Goal: Communication & Community: Answer question/provide support

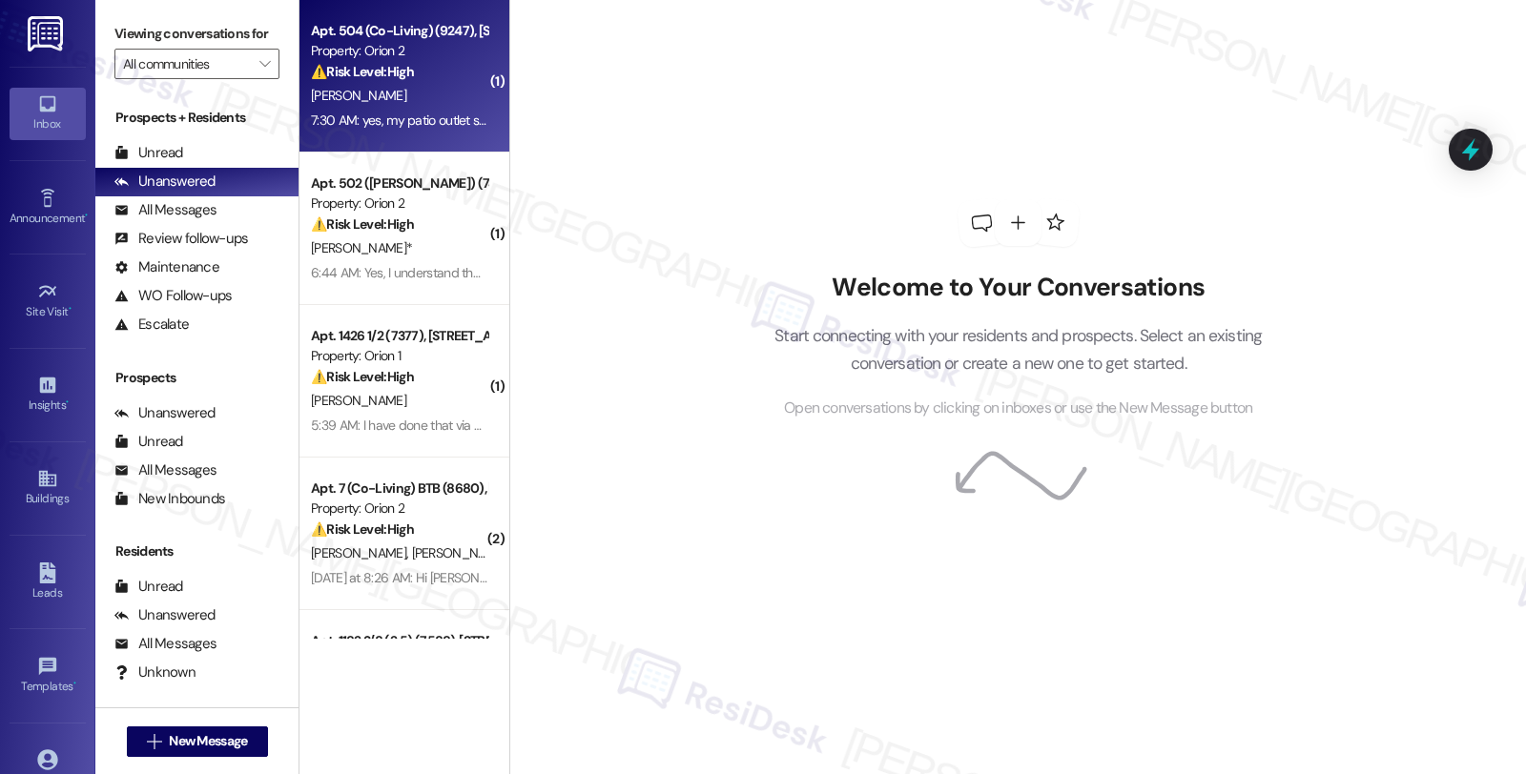
click at [440, 81] on div "⚠️ Risk Level: High The resident is reporting an electrical issue (patio outlet…" at bounding box center [399, 72] width 176 height 20
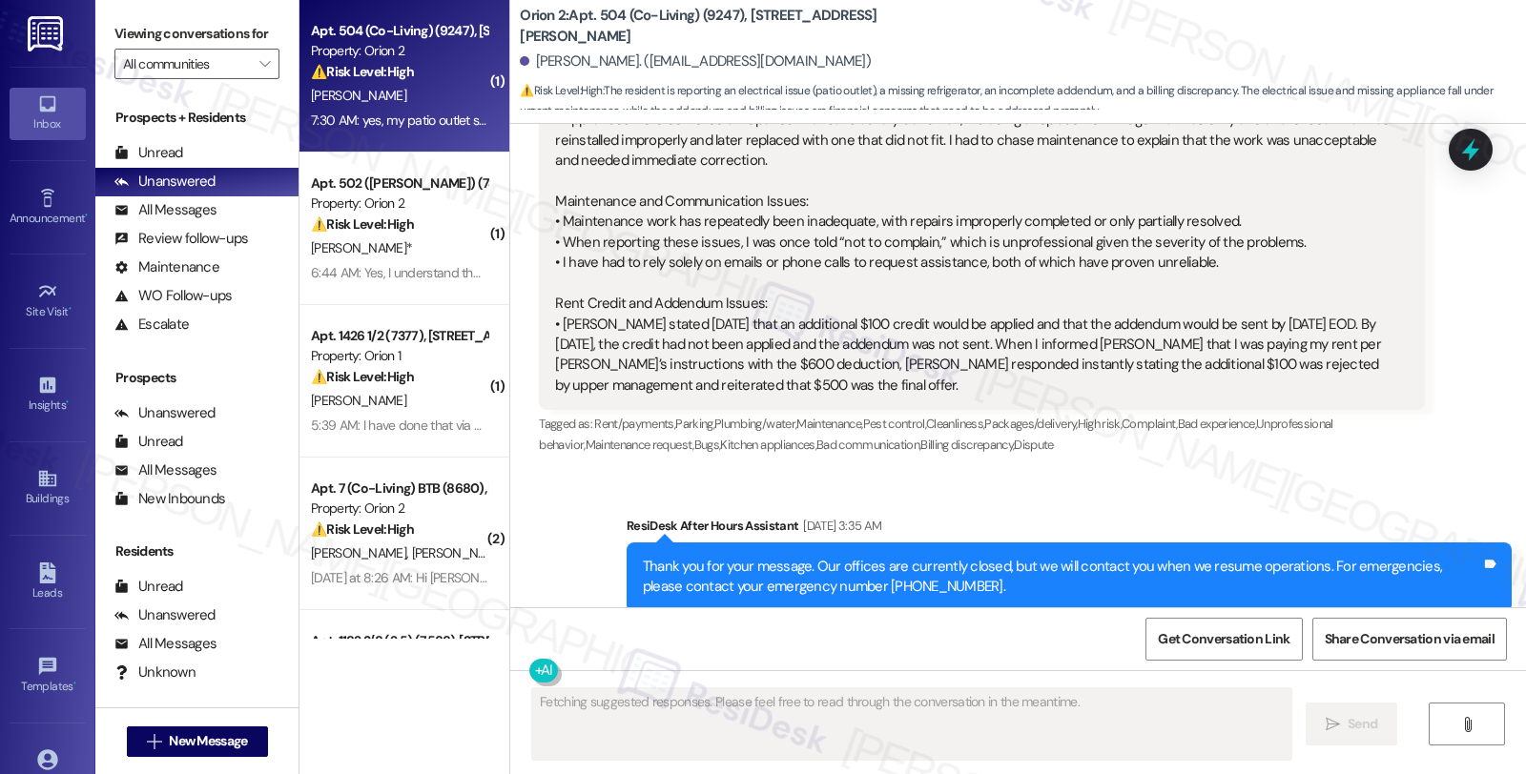
scroll to position [2846, 0]
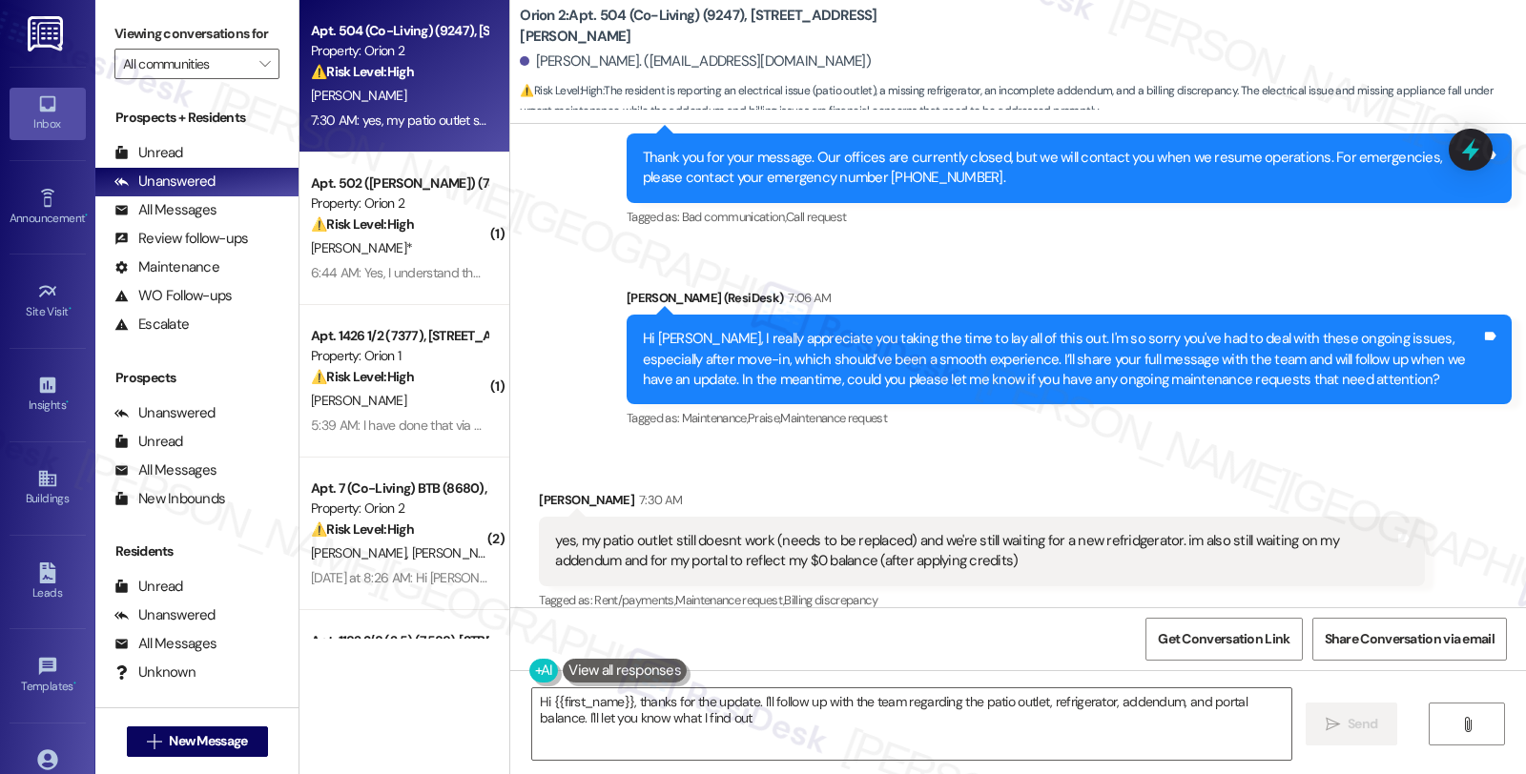
type textarea "Hi {{first_name}}, thanks for the update. I'll follow up with the team regardin…"
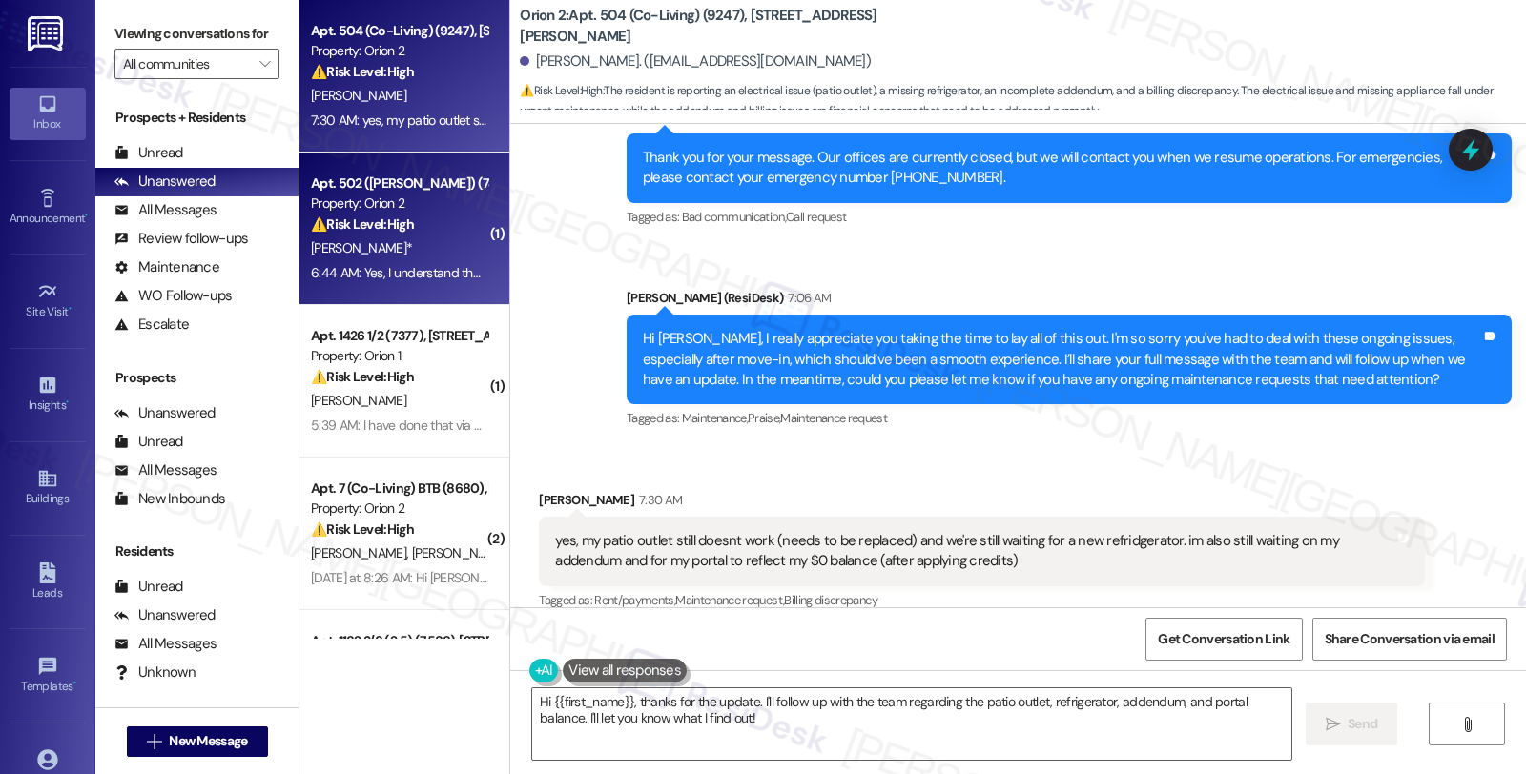
click at [395, 213] on div "Property: Orion 2" at bounding box center [399, 204] width 176 height 20
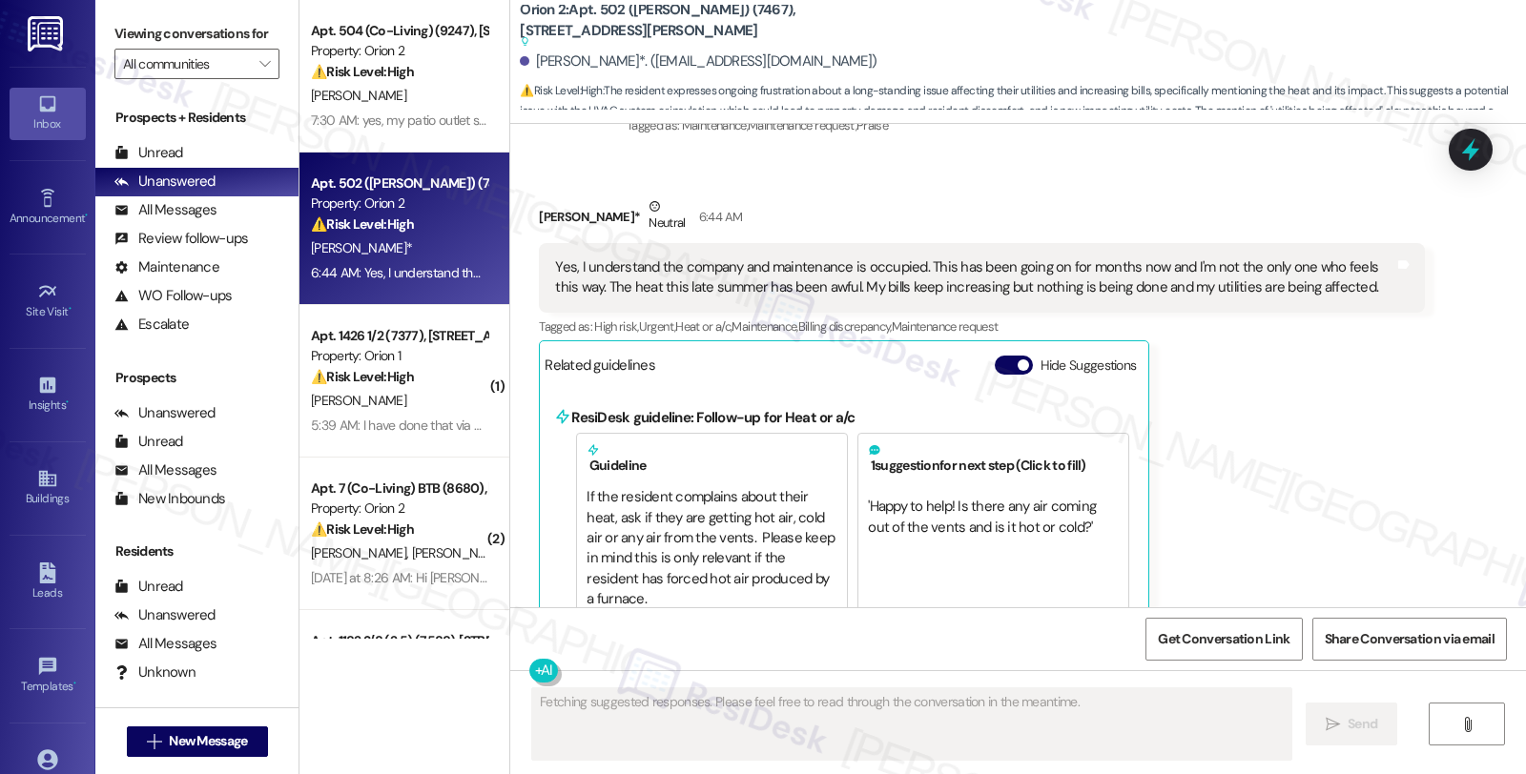
scroll to position [7716, 0]
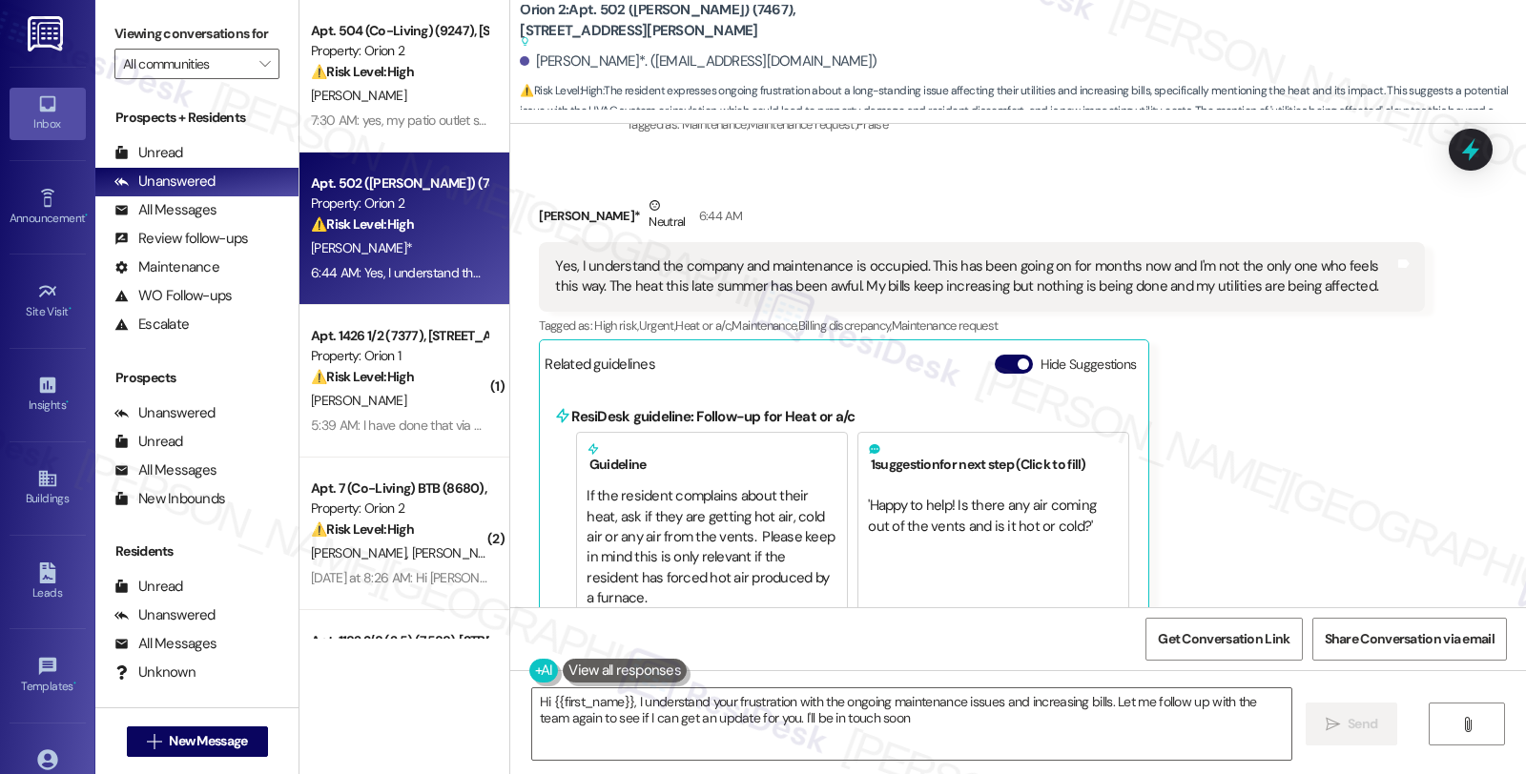
type textarea "Hi {{first_name}}, I understand your frustration with the ongoing maintenance i…"
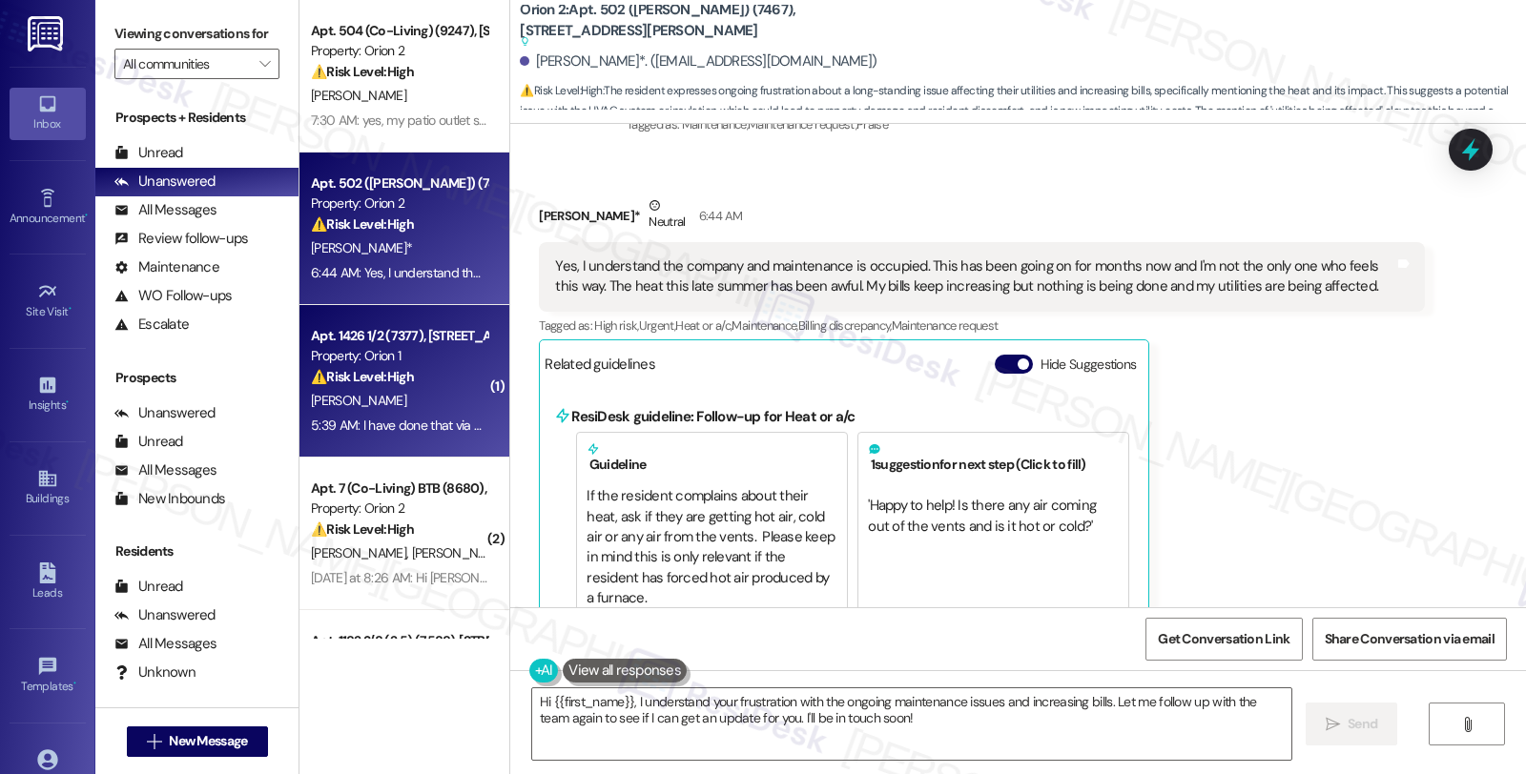
click at [435, 369] on div "⚠️ Risk Level: High The resident claims to have overpaid and wants their money …" at bounding box center [399, 377] width 176 height 20
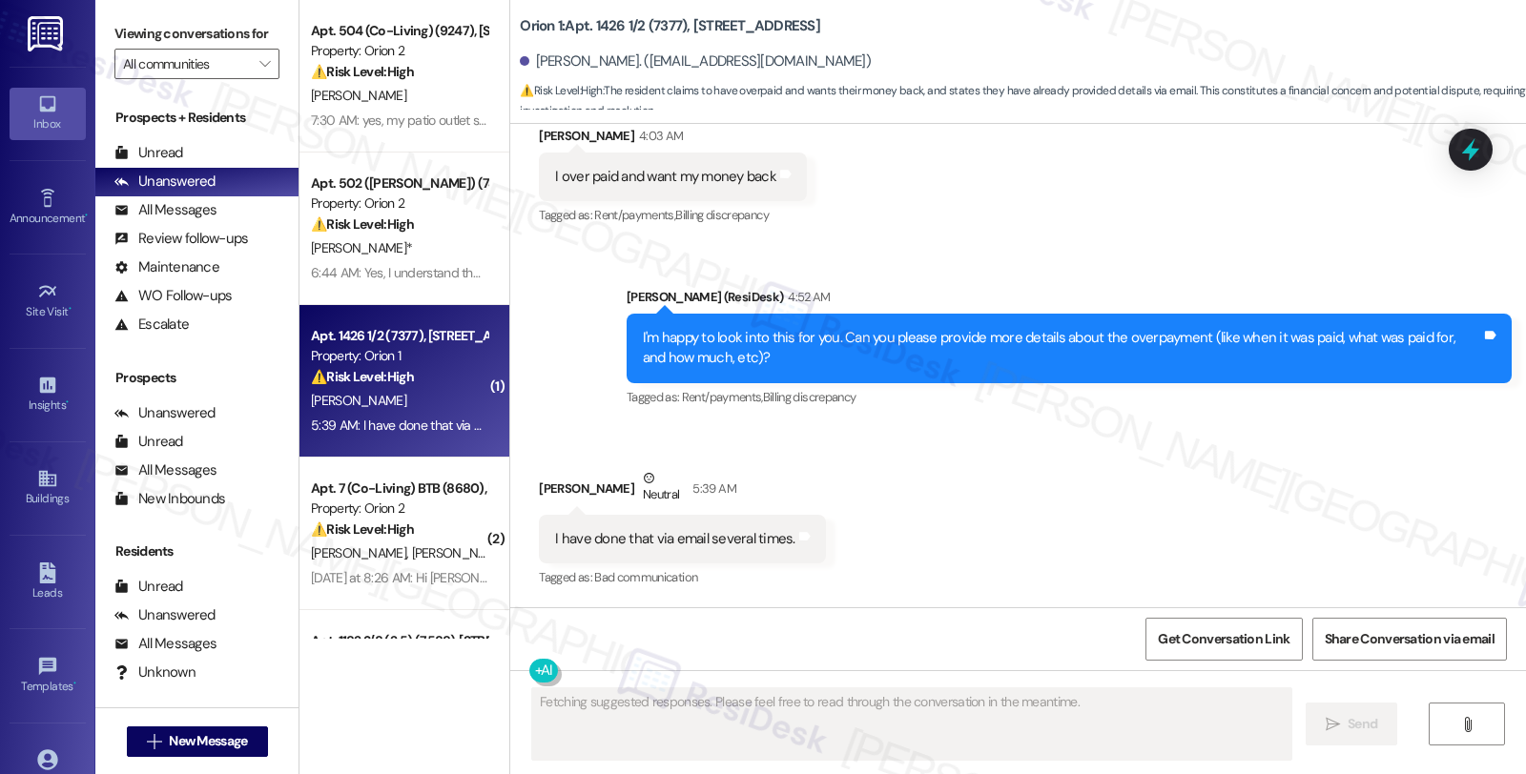
scroll to position [1769, 0]
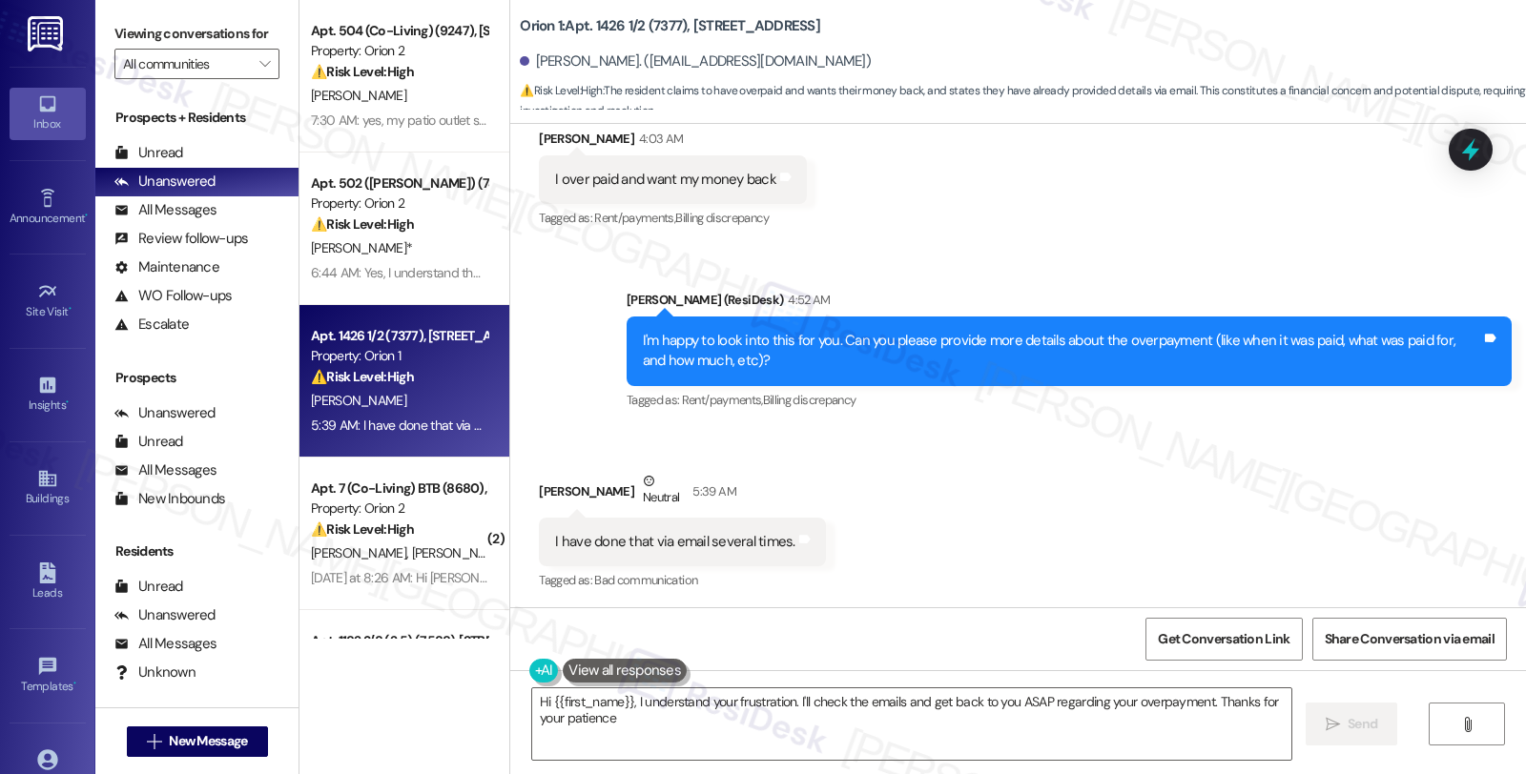
type textarea "Hi {{first_name}}, I understand your frustration. I'll check the emails and get…"
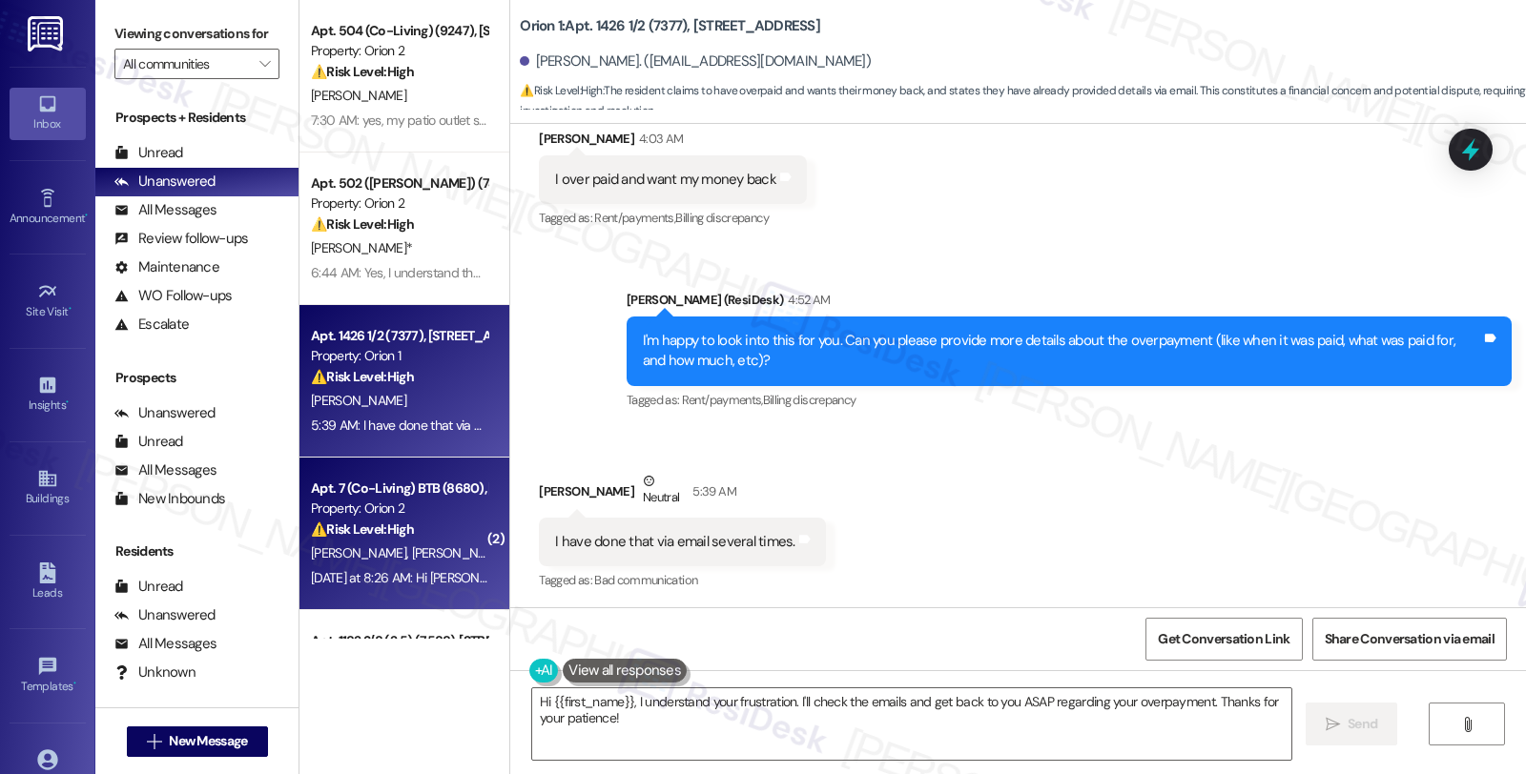
click at [512, 545] on span "[PERSON_NAME]" at bounding box center [559, 552] width 95 height 17
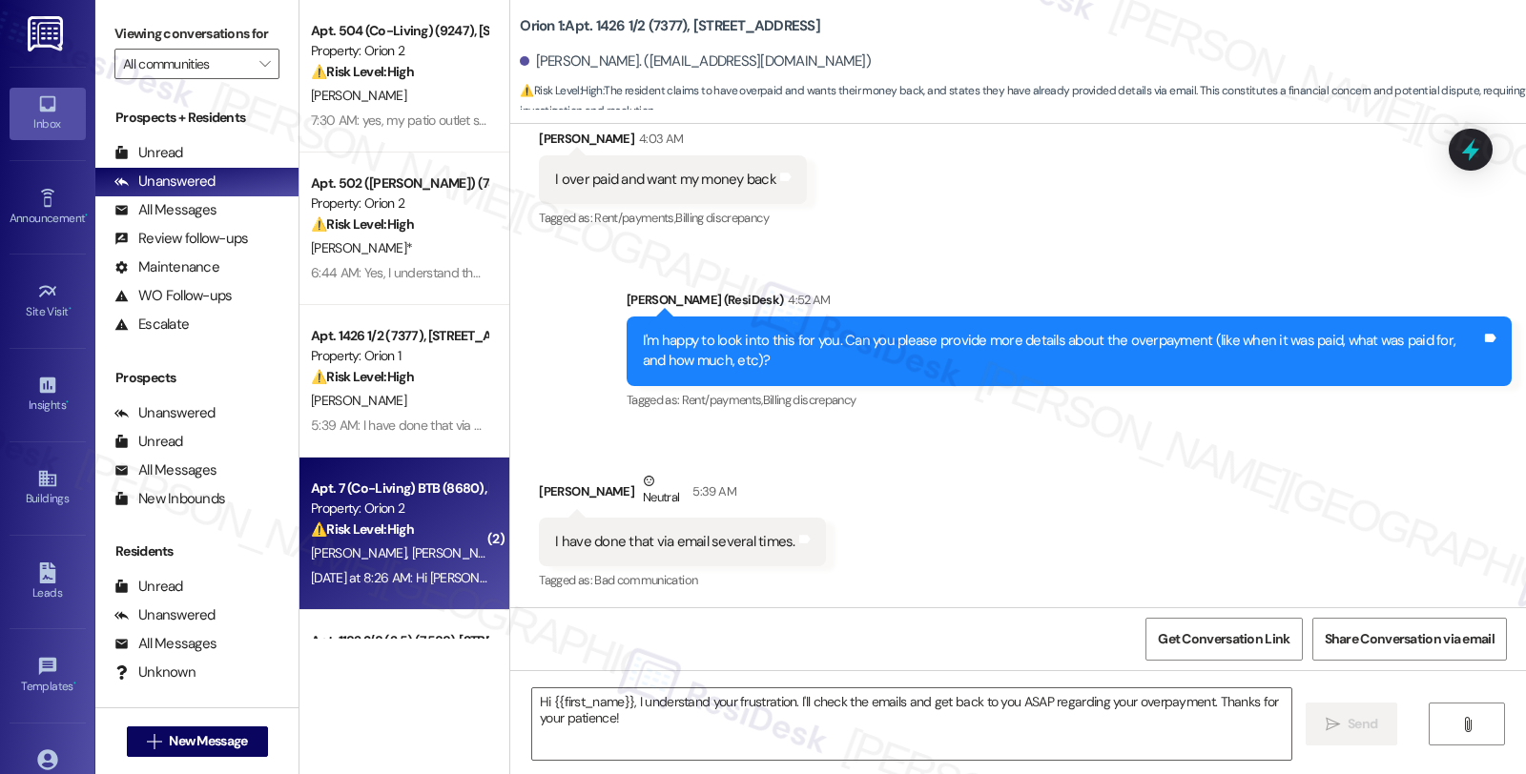
type textarea "Fetching suggested responses. Please feel free to read through the conversation…"
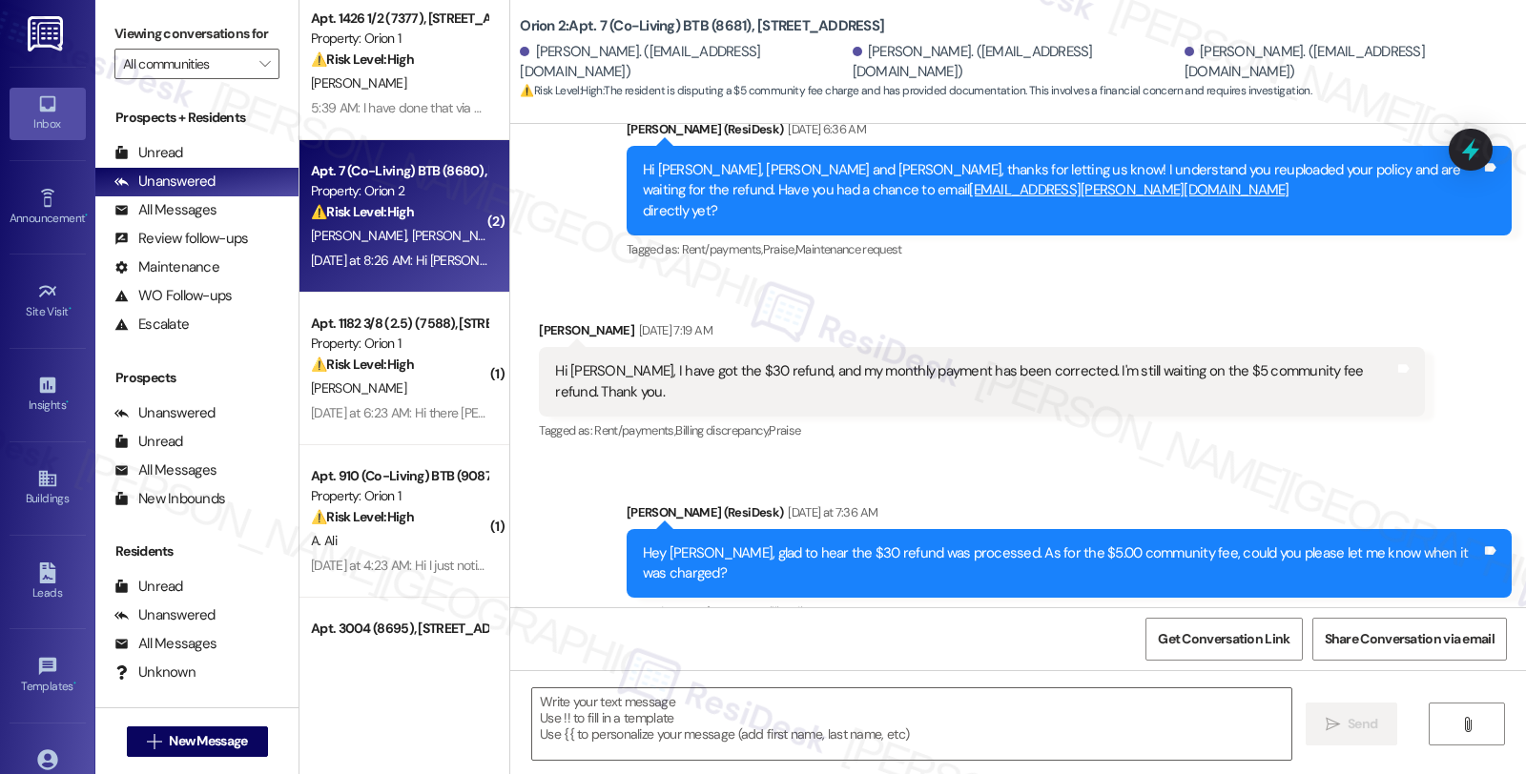
scroll to position [3400, 0]
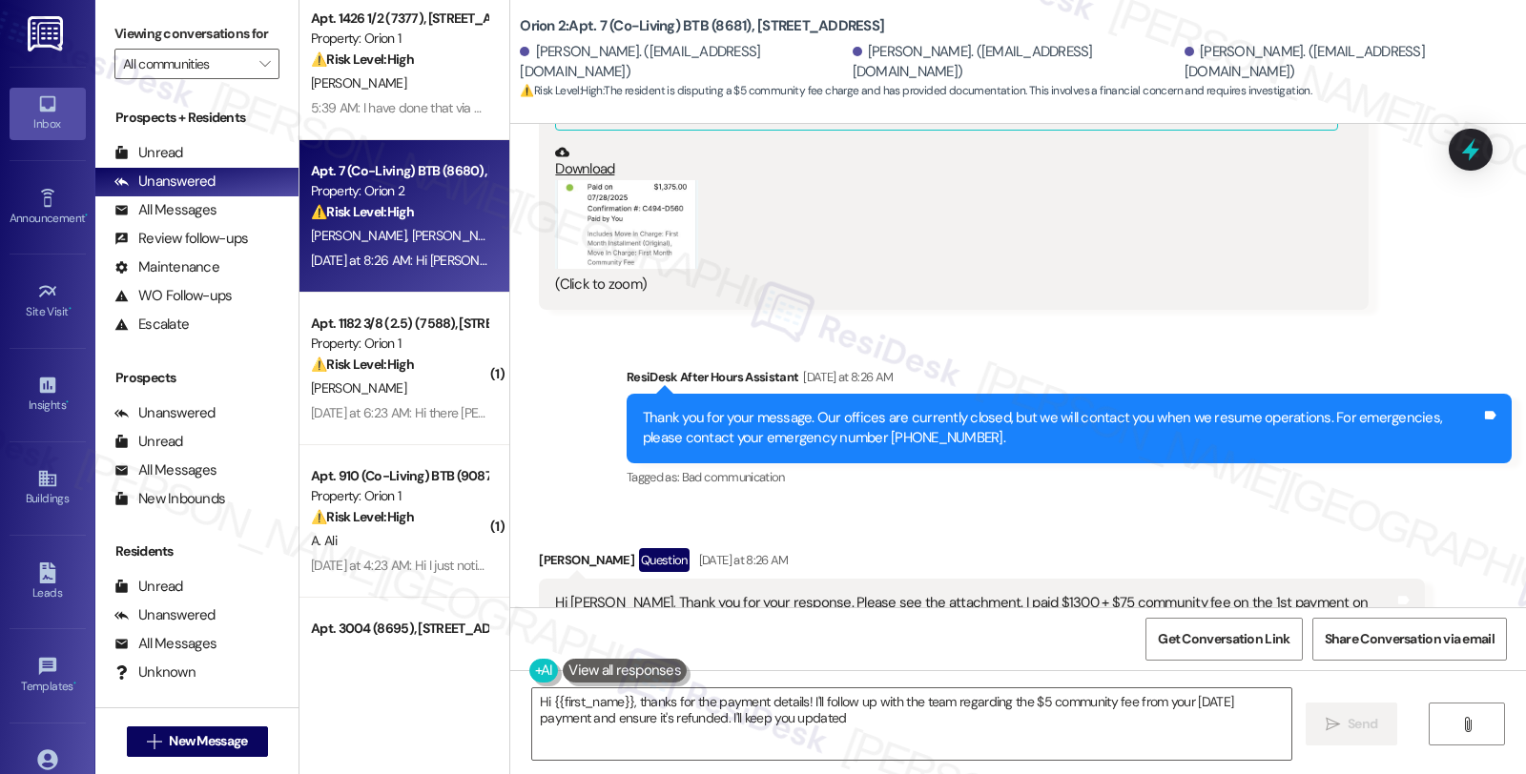
type textarea "Hi {{first_name}}, thanks for the payment details! I'll follow up with the team…"
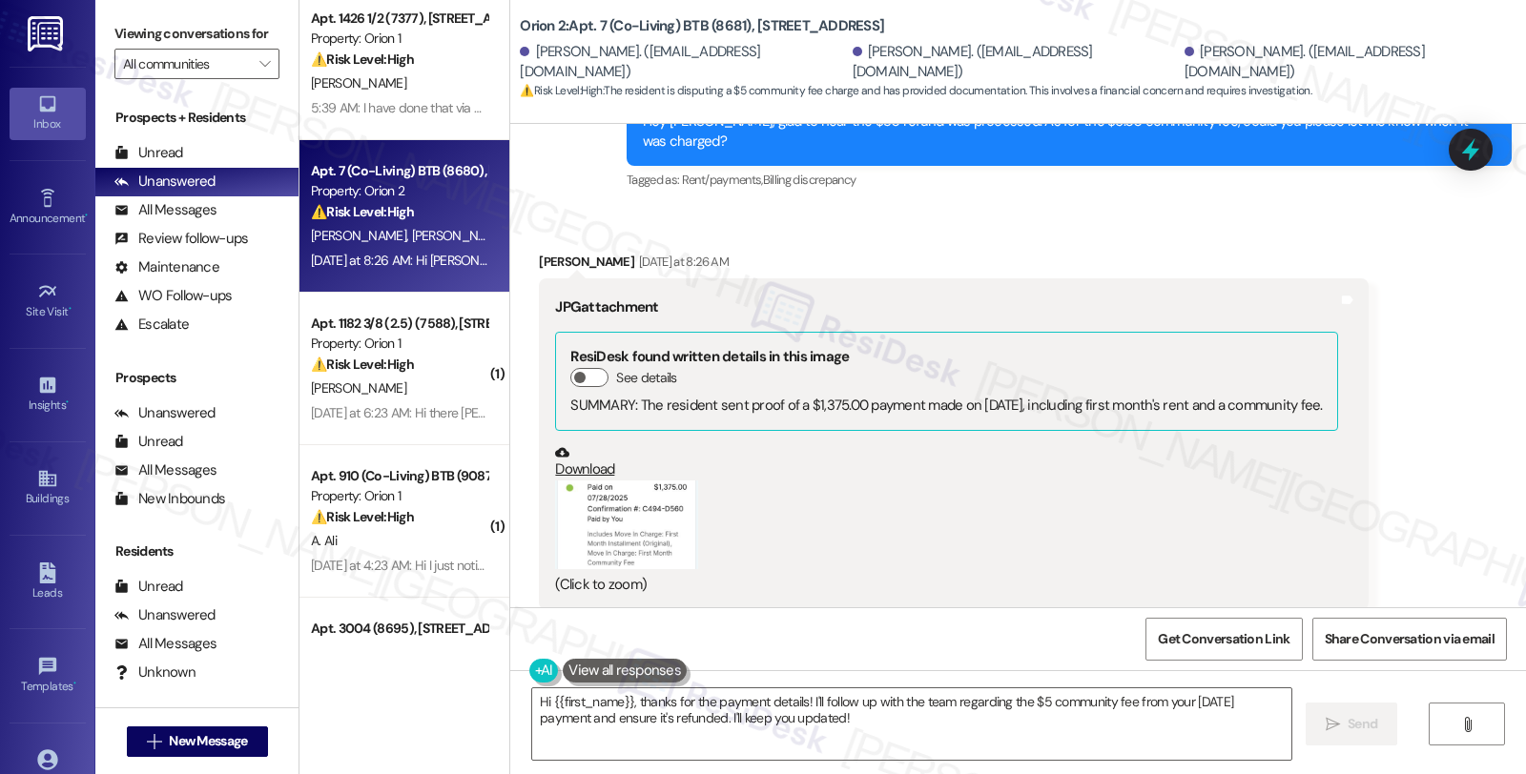
scroll to position [3083, 0]
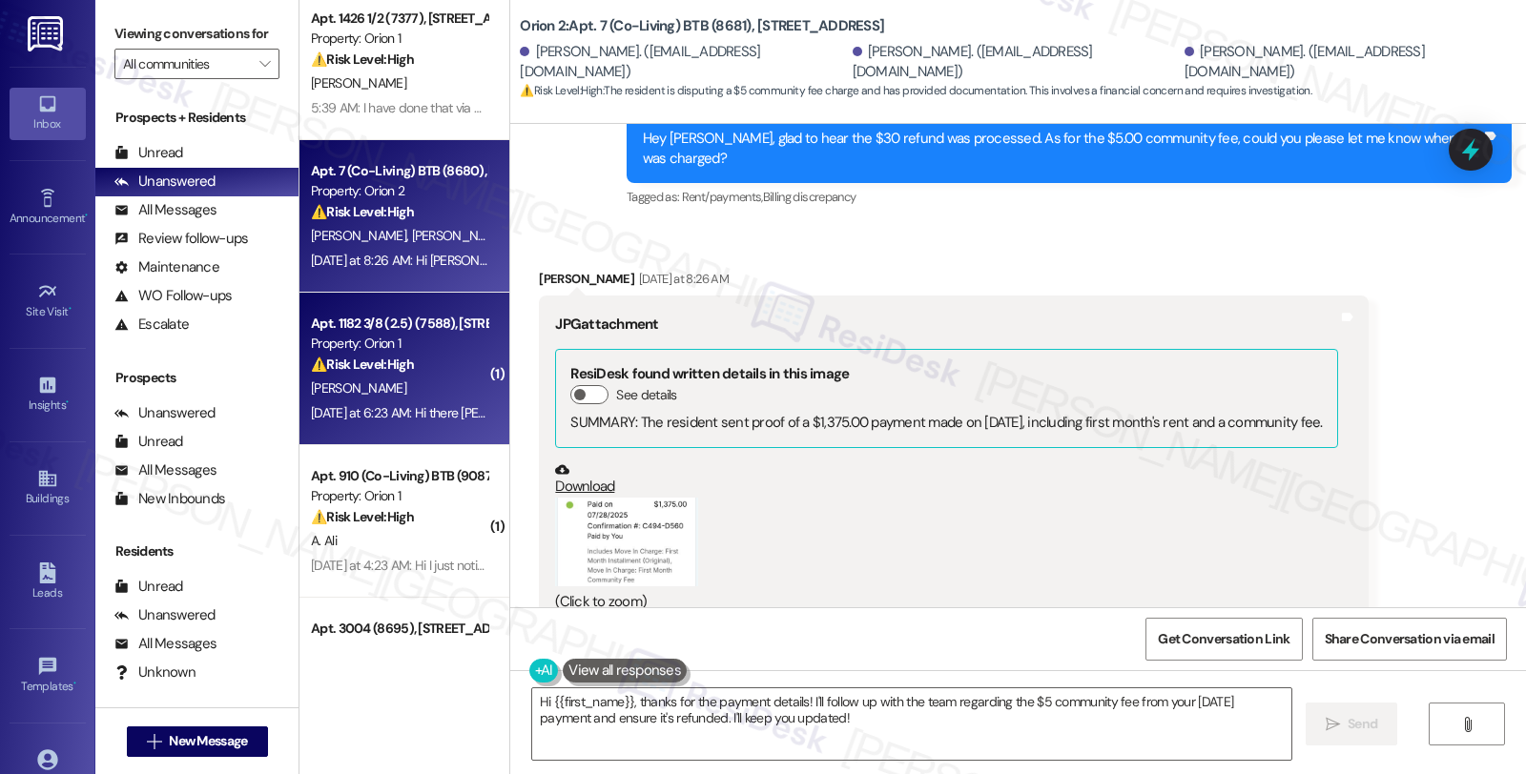
click at [430, 394] on div "[PERSON_NAME]" at bounding box center [399, 389] width 180 height 24
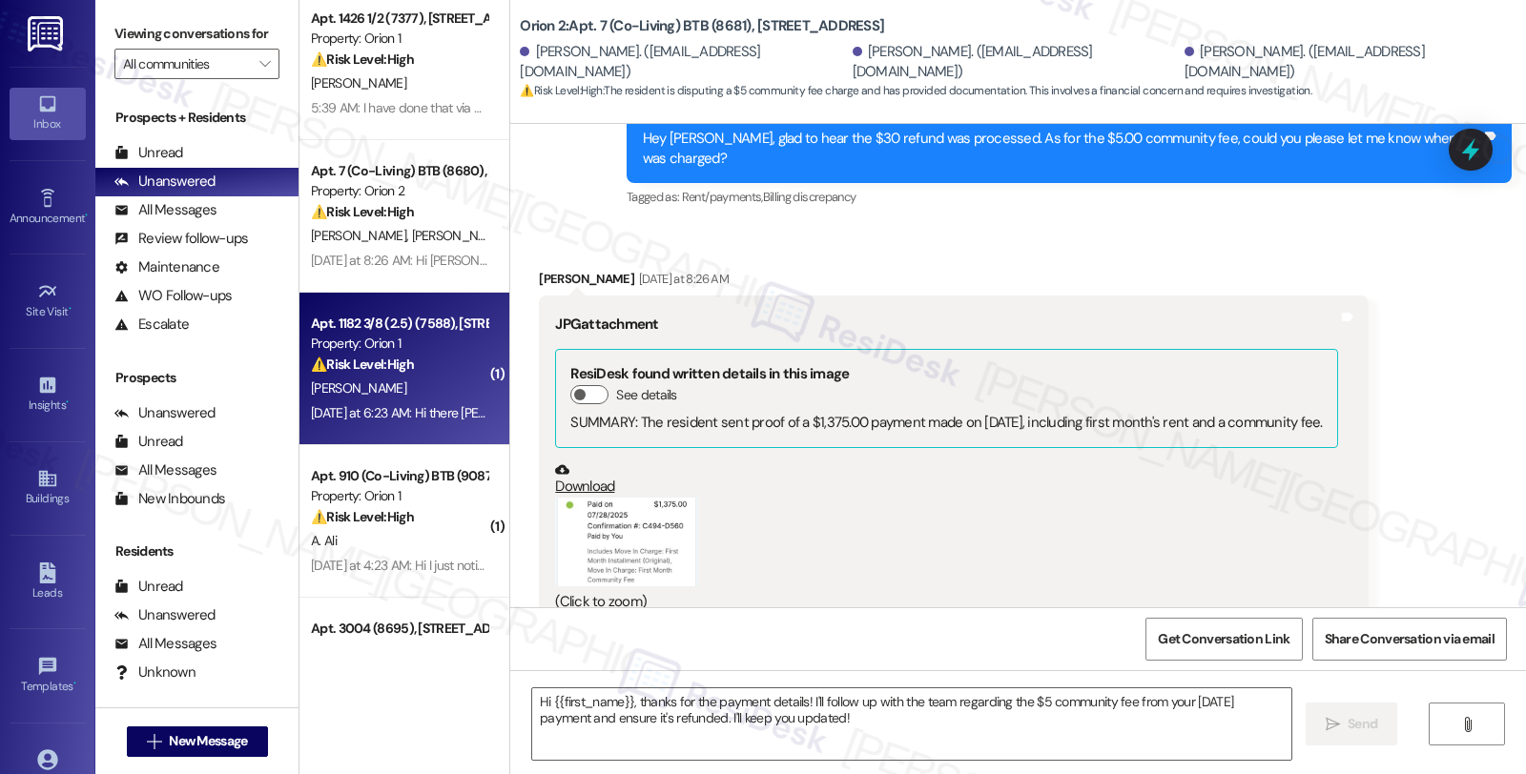
type textarea "Fetching suggested responses. Please feel free to read through the conversation…"
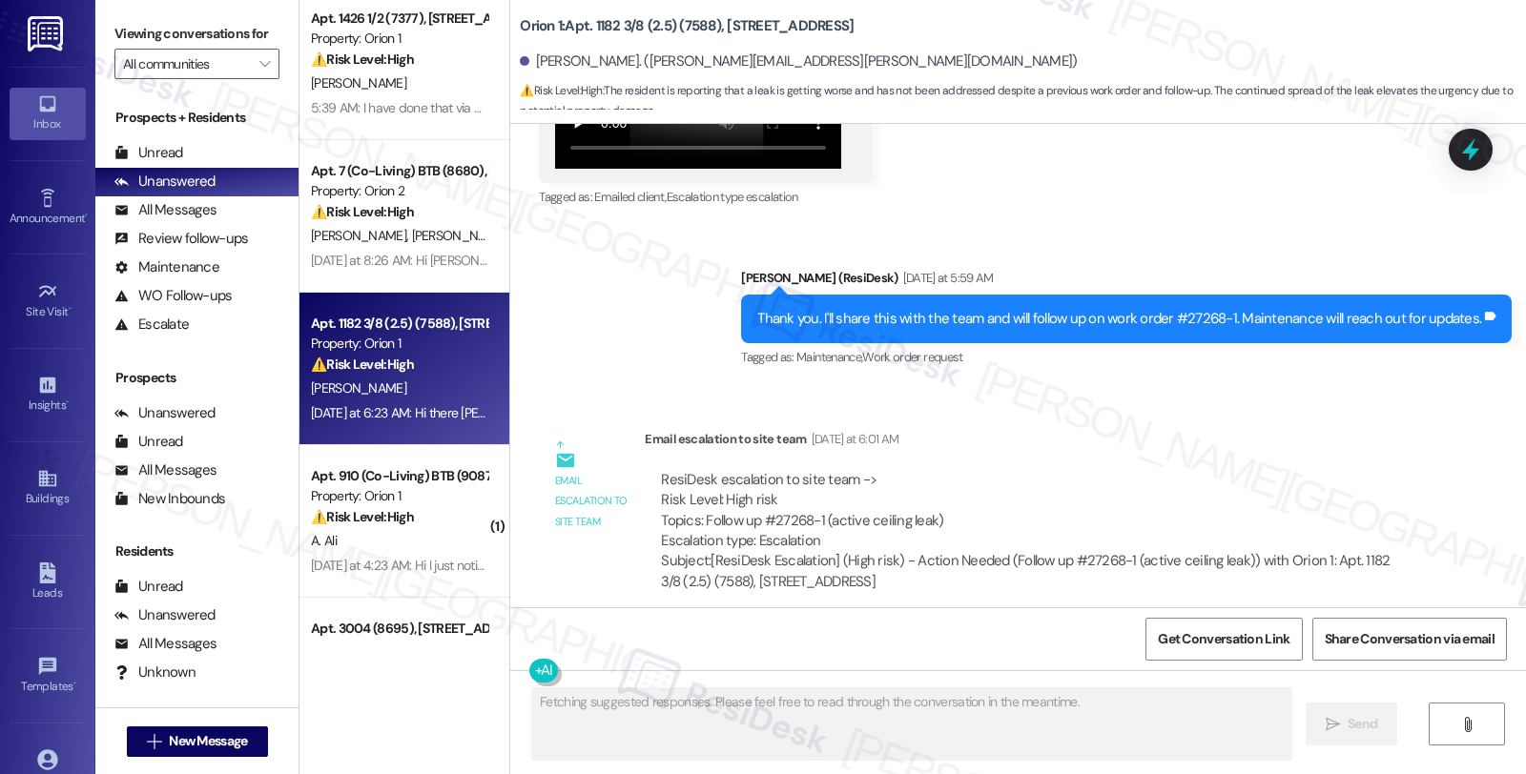
scroll to position [5726, 0]
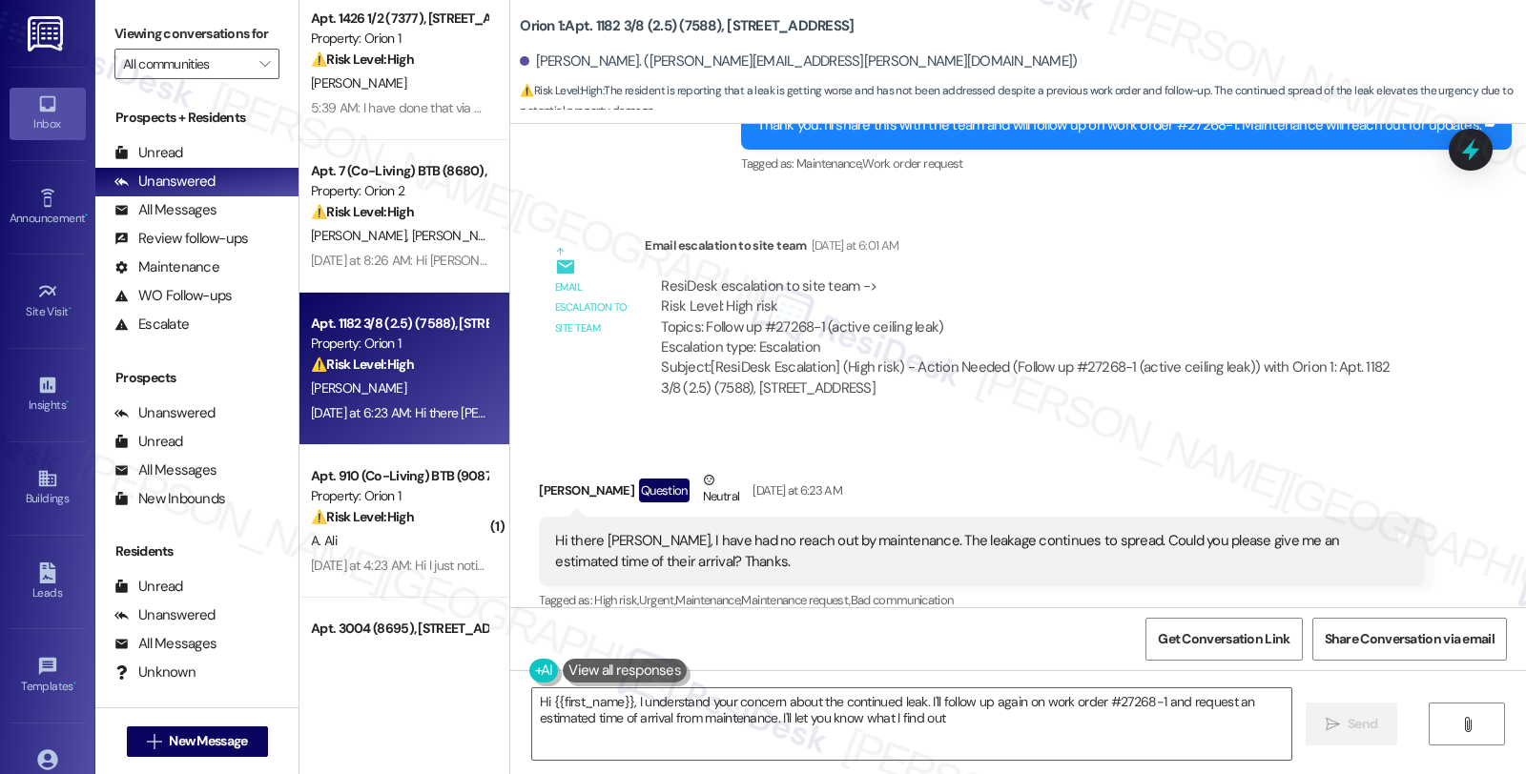
type textarea "Hi {{first_name}}, I understand your concern about the continued leak. I'll fol…"
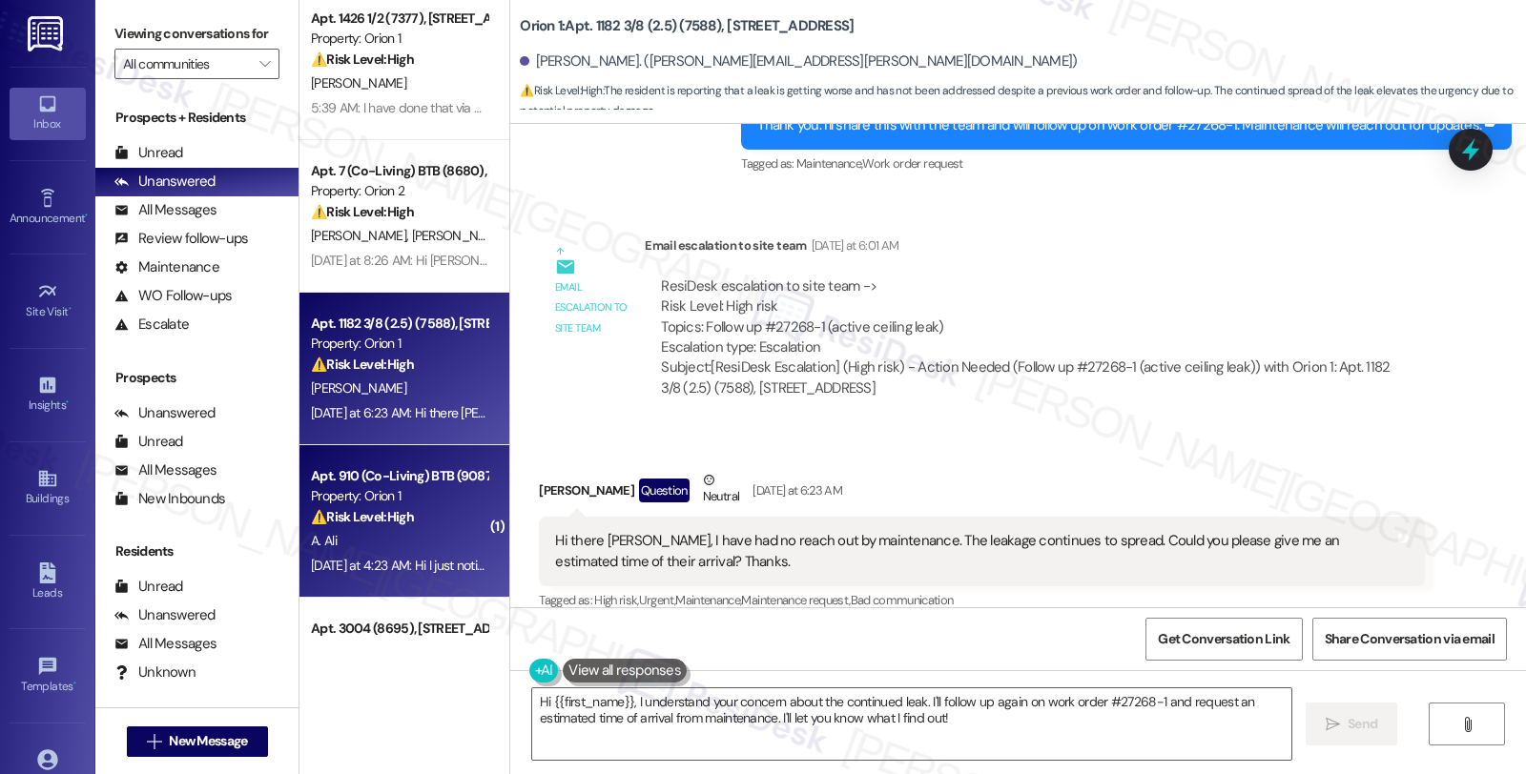
click at [441, 500] on div "Property: Orion 1" at bounding box center [399, 496] width 176 height 20
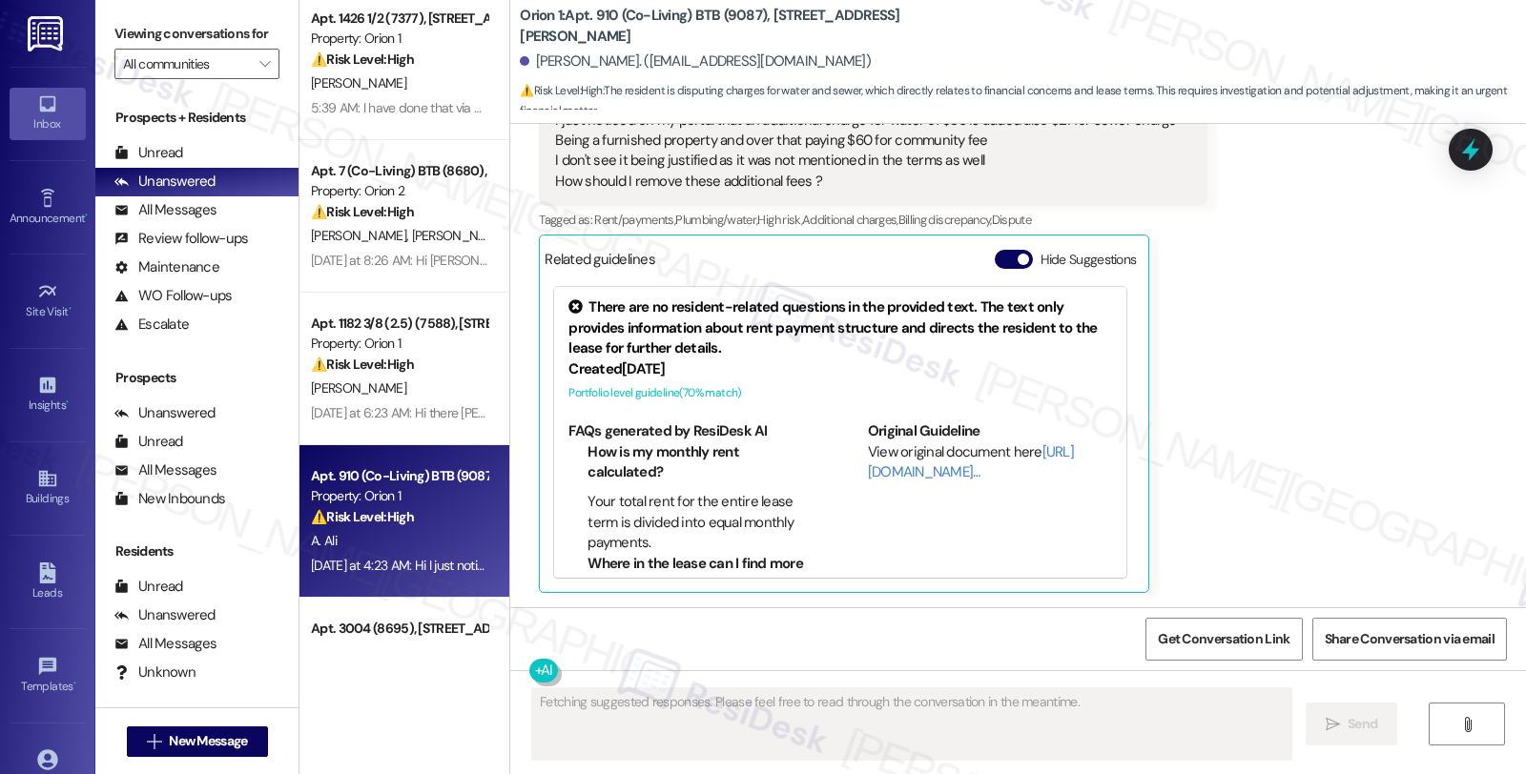
scroll to position [2744, 0]
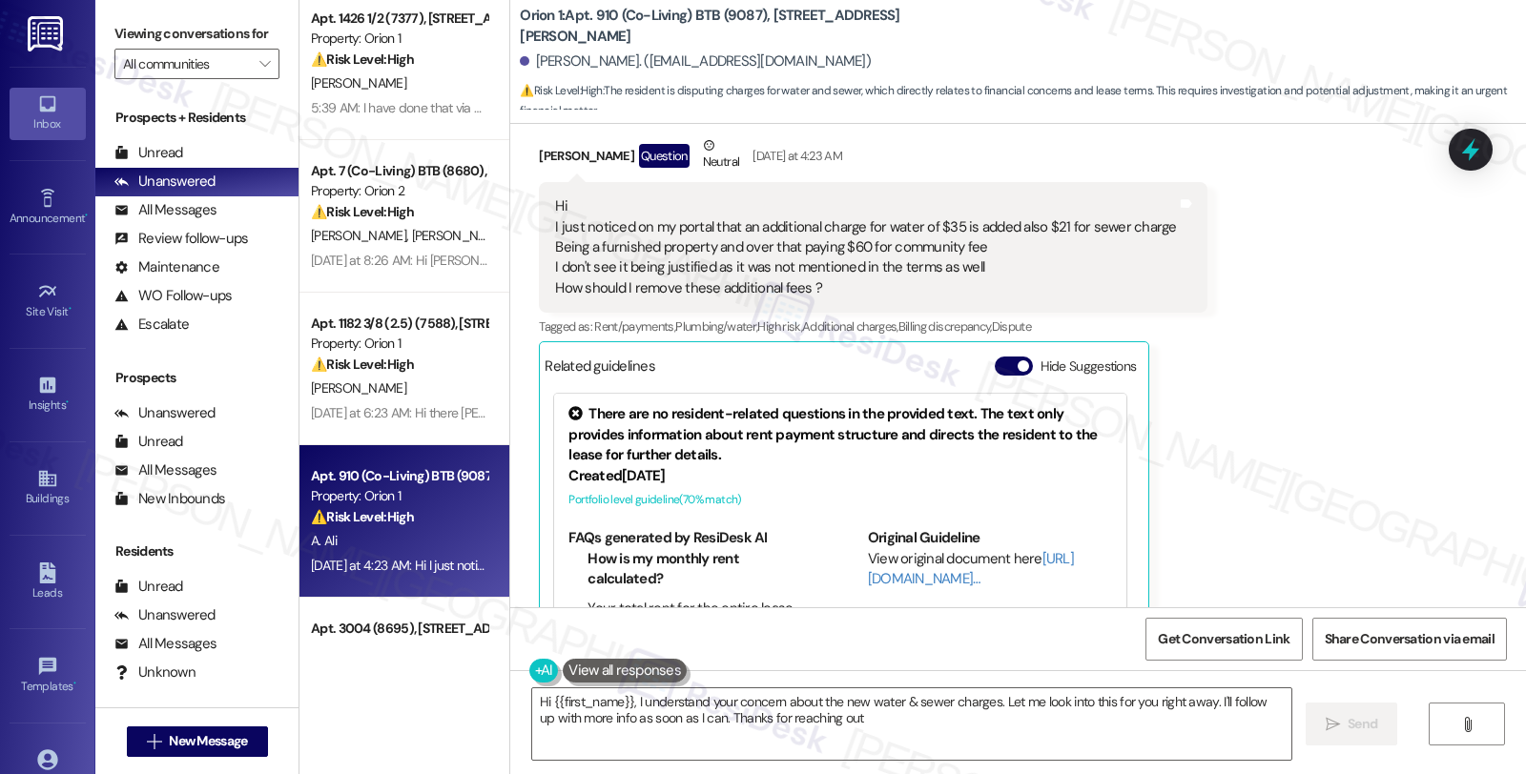
type textarea "Hi {{first_name}}, I understand your concern about the new water & sewer charge…"
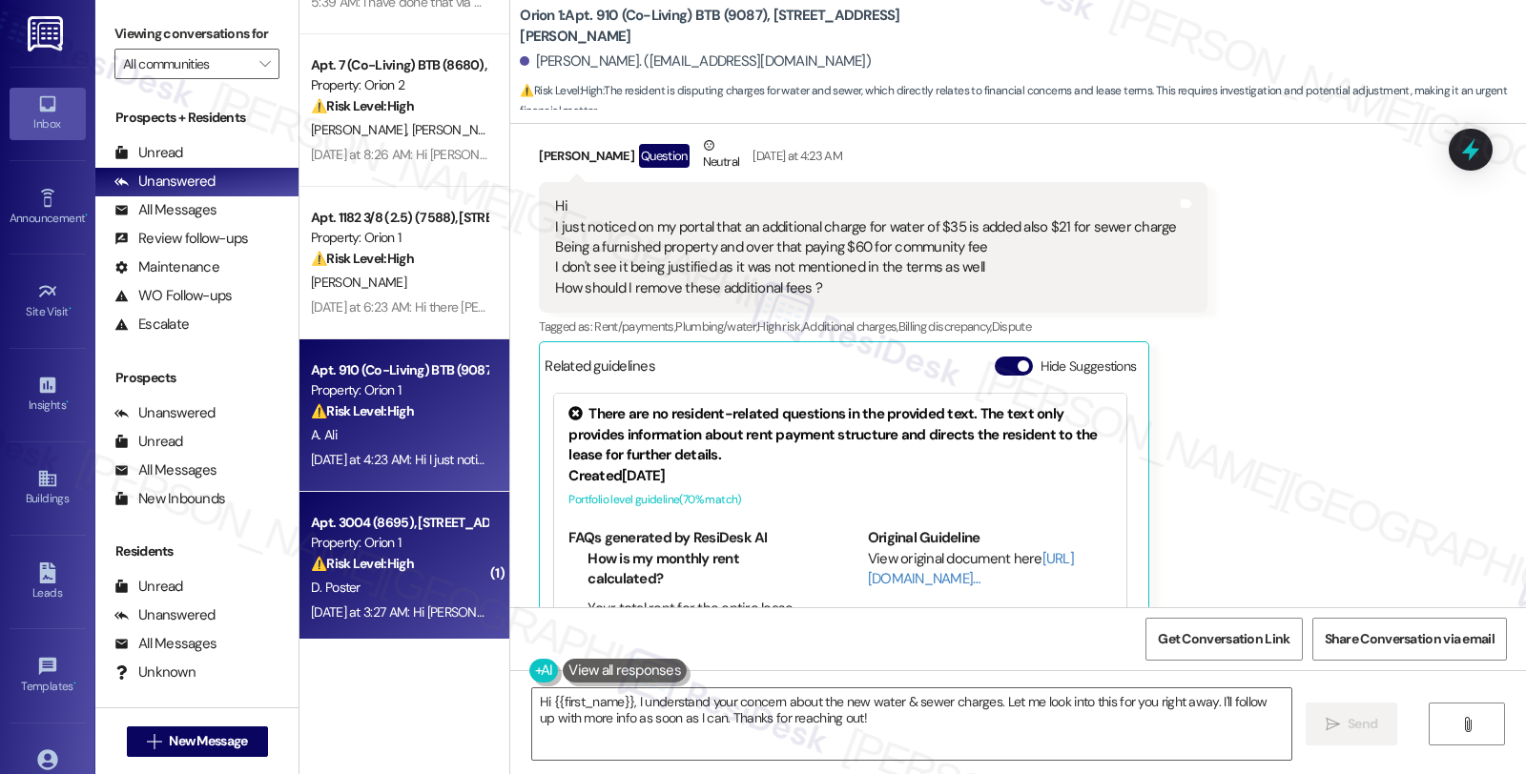
click at [435, 536] on div "Property: Orion 1" at bounding box center [399, 543] width 176 height 20
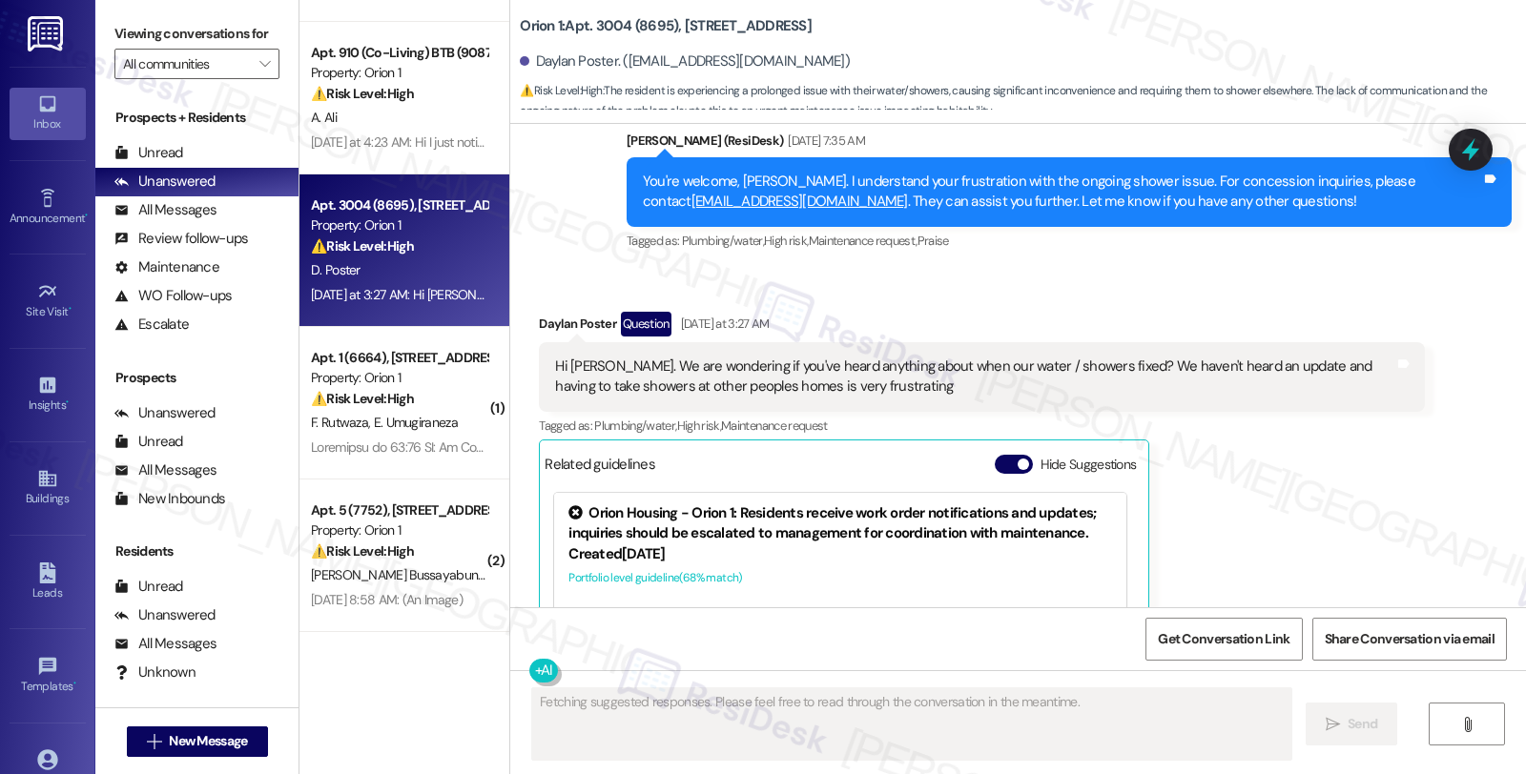
scroll to position [3235, 0]
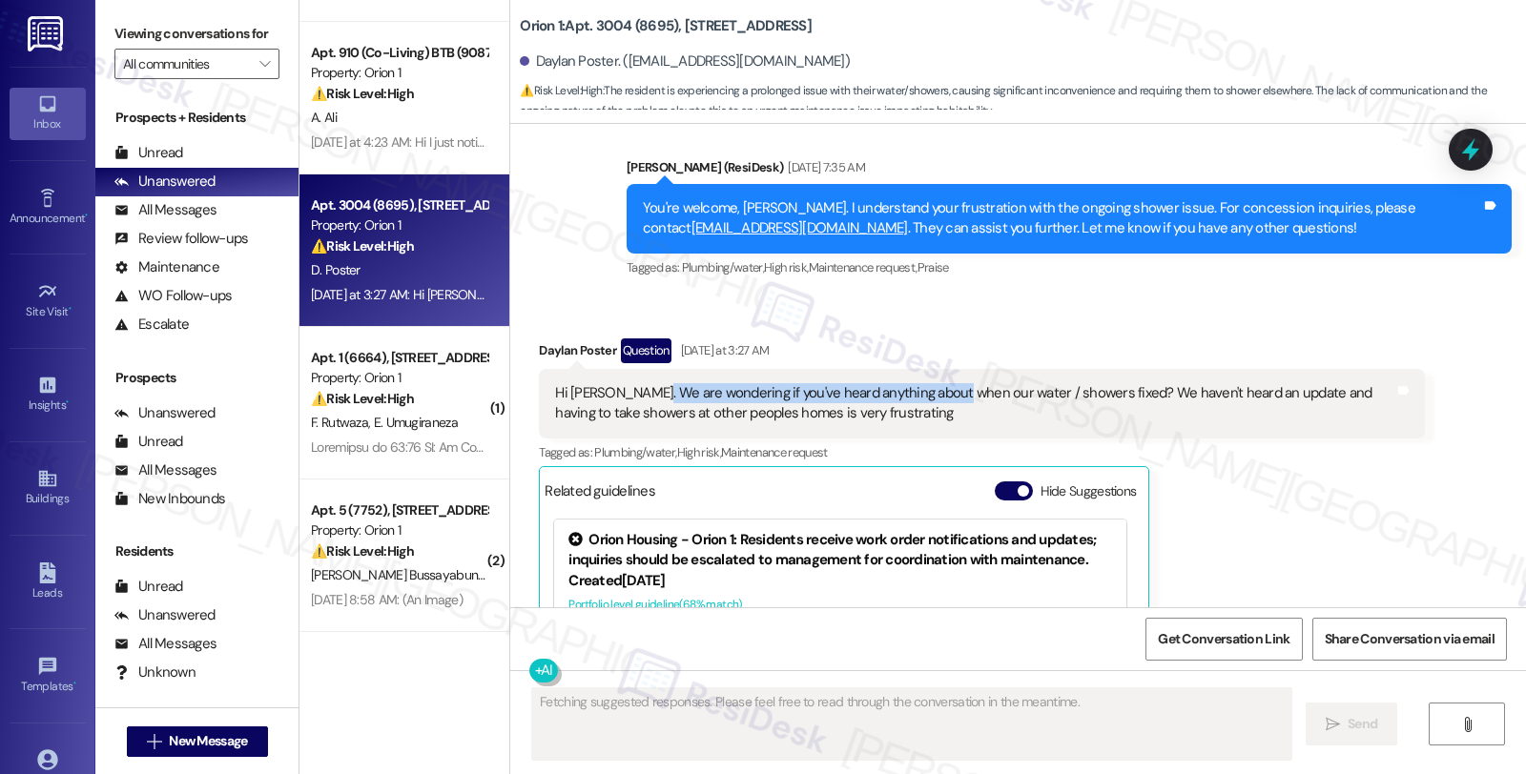
drag, startPoint x: 636, startPoint y: 370, endPoint x: 939, endPoint y: 373, distance: 303.3
click at [939, 383] on div "Hi [PERSON_NAME]. We are wondering if you've heard anything about when our wate…" at bounding box center [974, 403] width 838 height 41
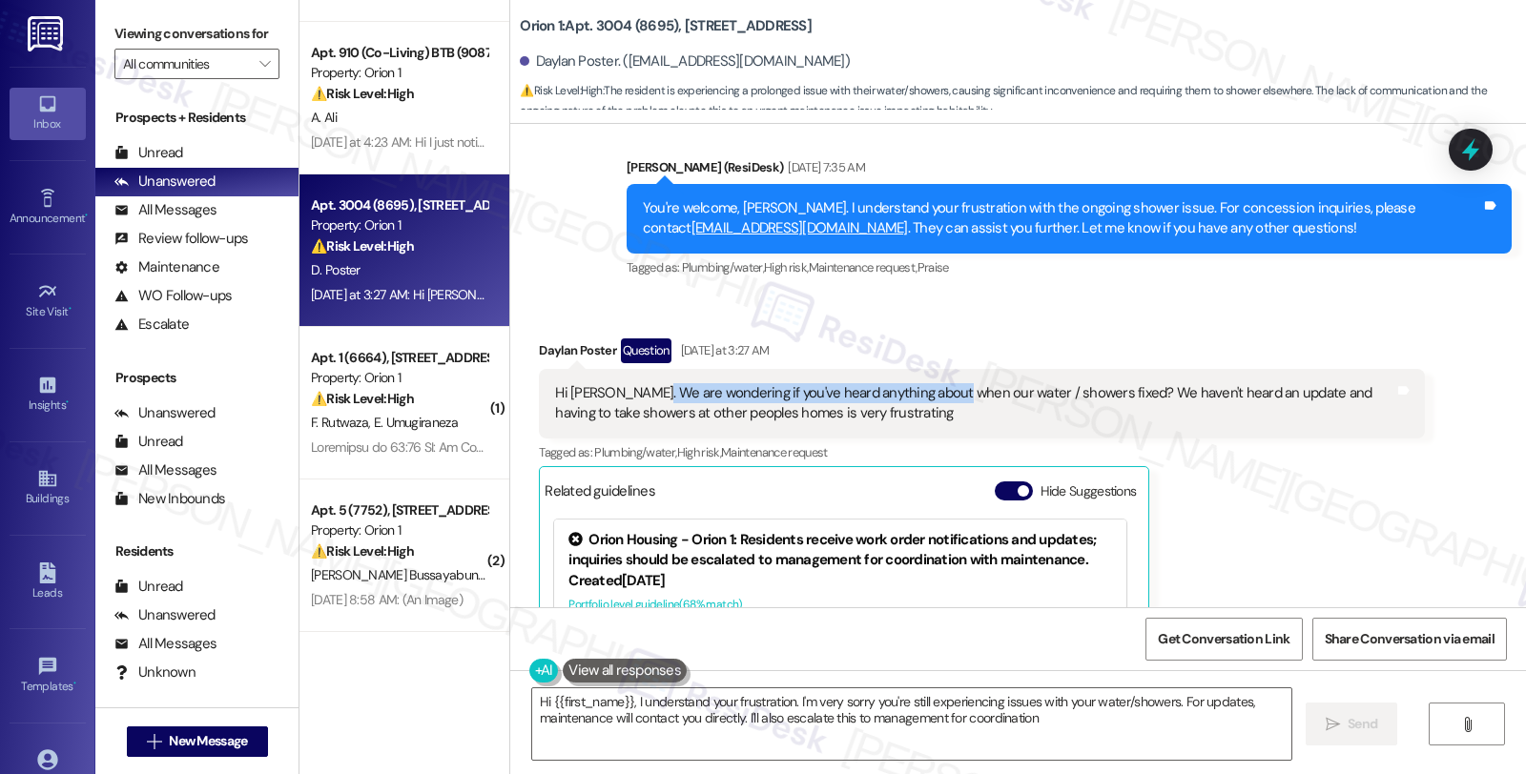
type textarea "Hi {{first_name}}, I understand your frustration. I'm very sorry you're still e…"
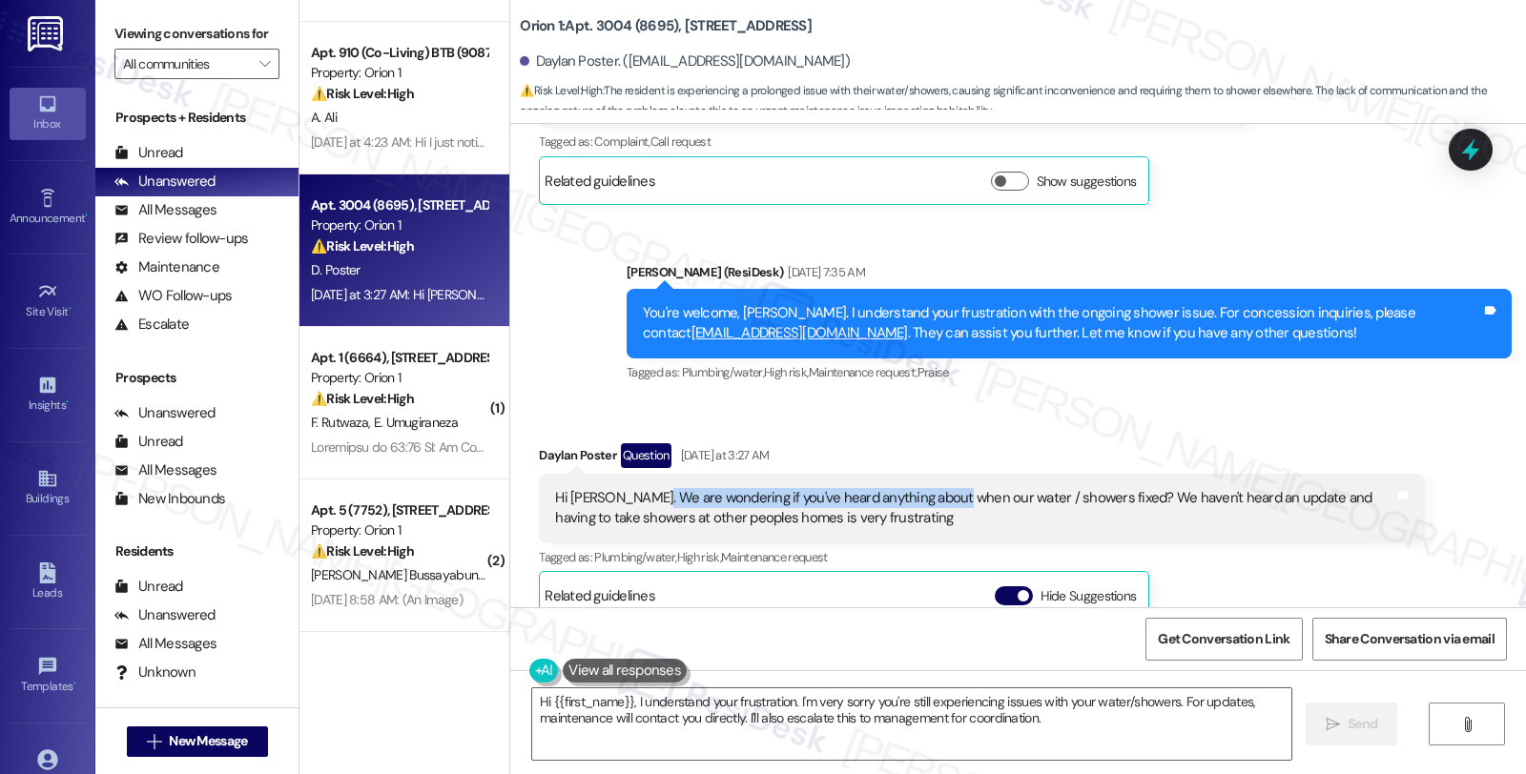
scroll to position [3129, 0]
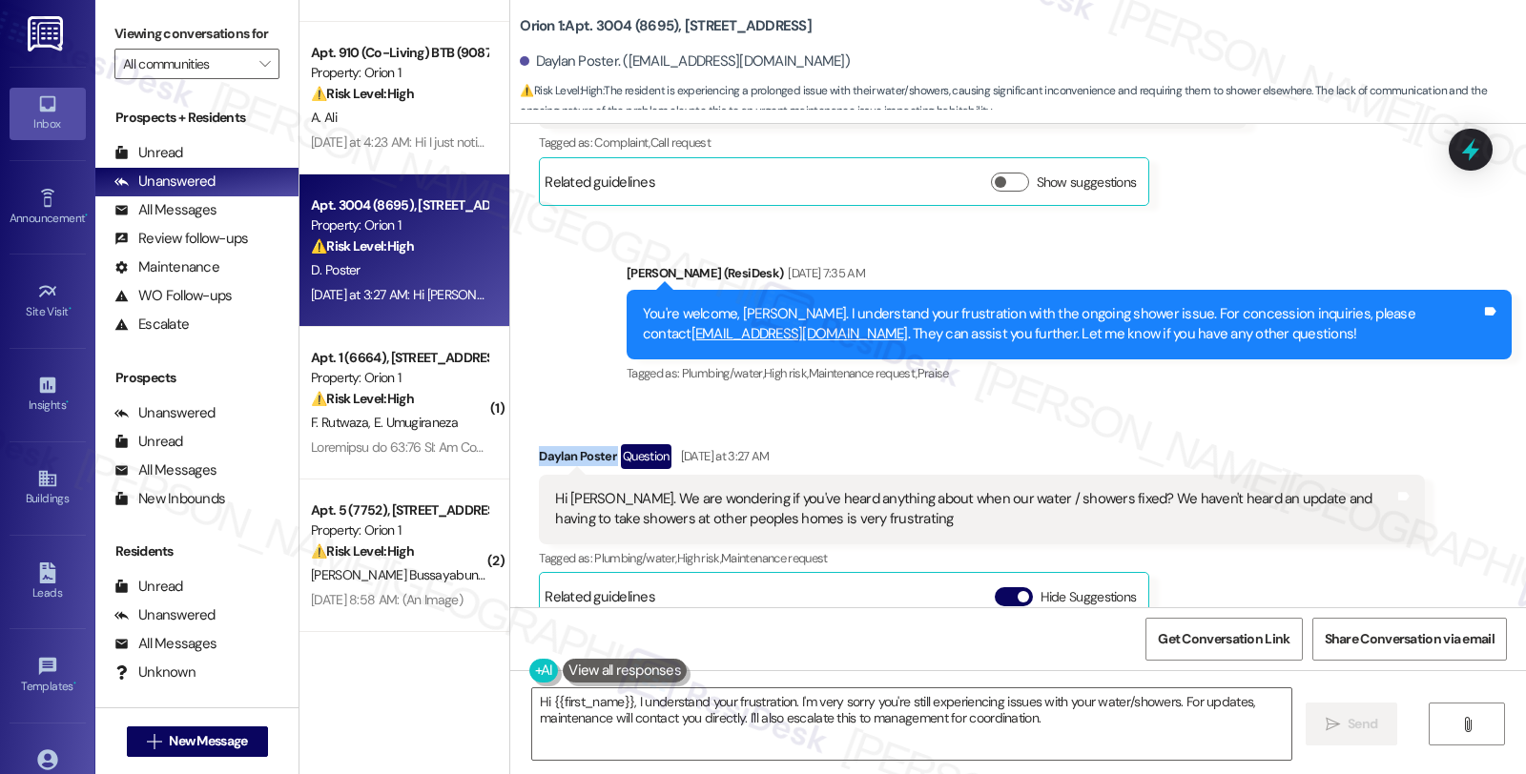
drag, startPoint x: 521, startPoint y: 431, endPoint x: 604, endPoint y: 434, distance: 83.0
click at [604, 434] on div "Received via SMS Daylan Poster Question [DATE] at 3:27 AM Hi [PERSON_NAME]. We …" at bounding box center [981, 687] width 914 height 515
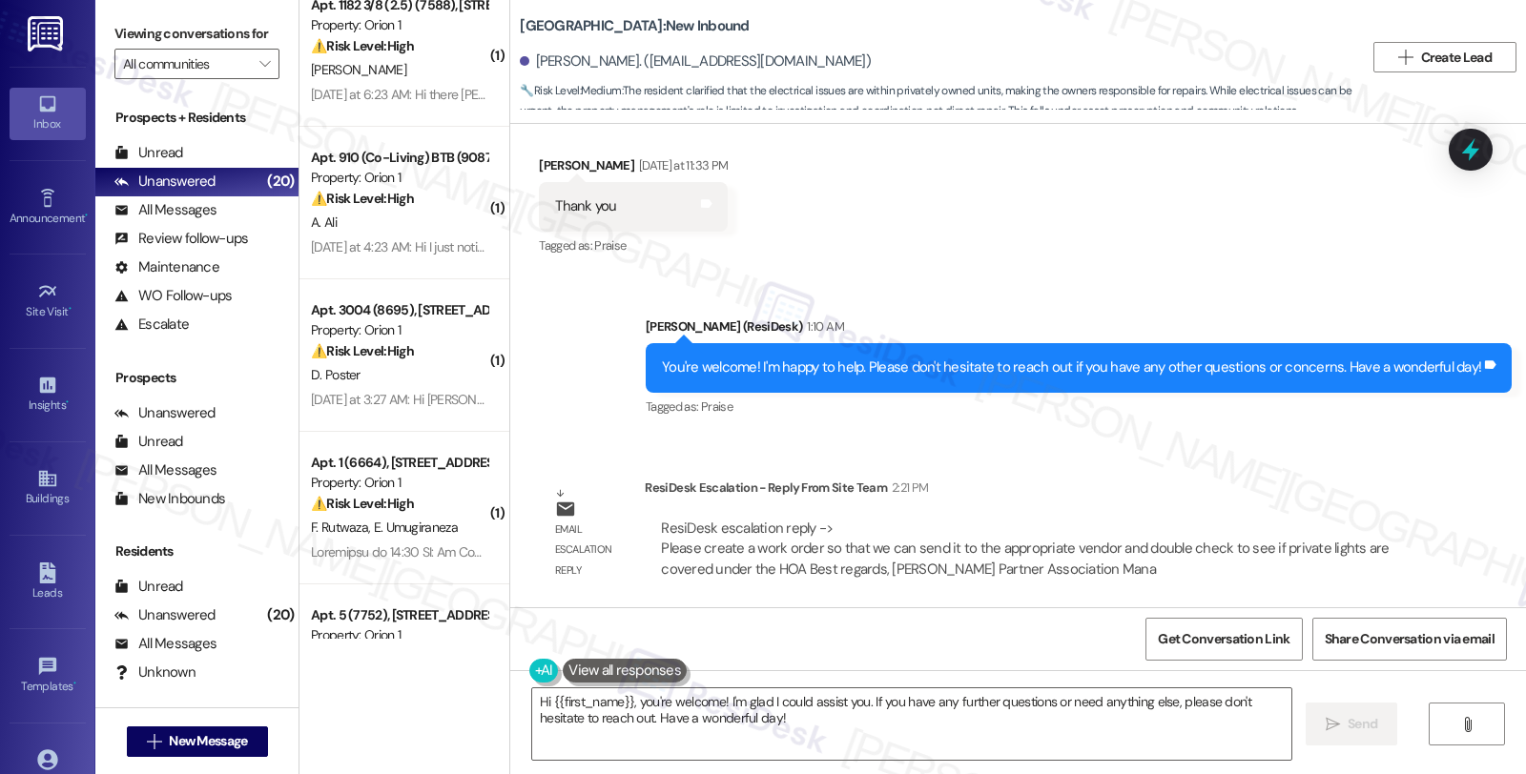
scroll to position [741, 0]
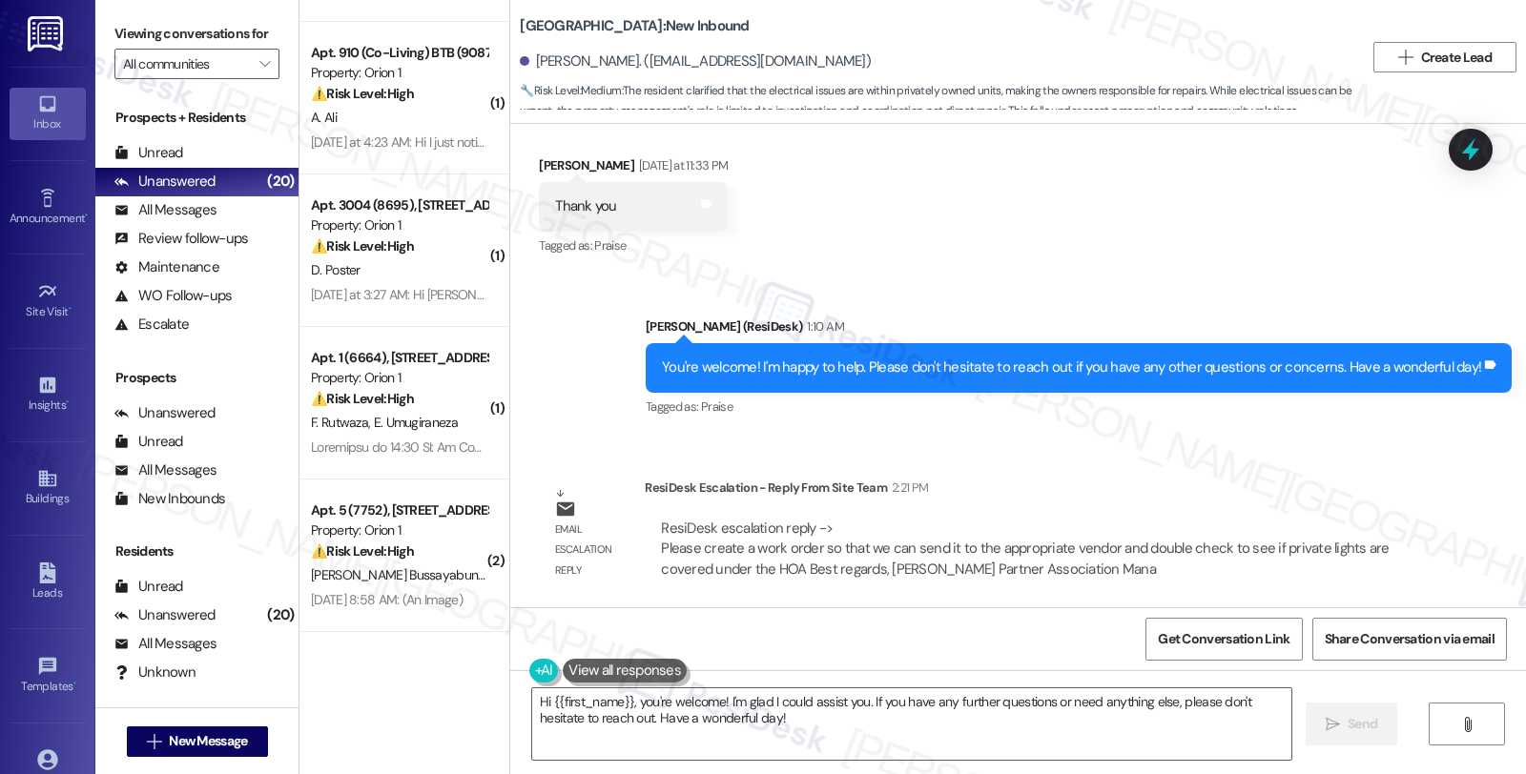
click at [461, 436] on div at bounding box center [399, 448] width 180 height 24
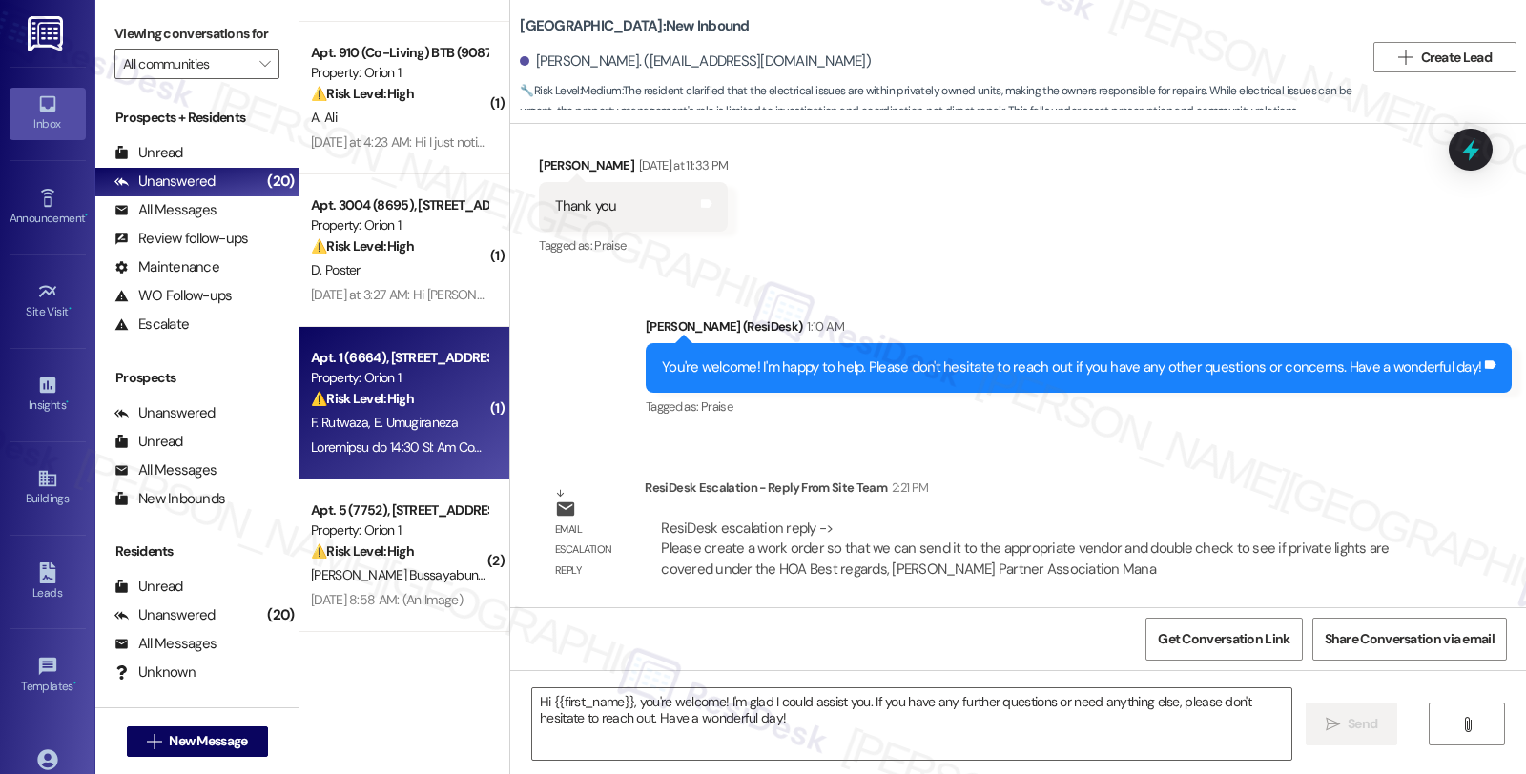
type textarea "Fetching suggested responses. Please feel free to read through the conversation…"
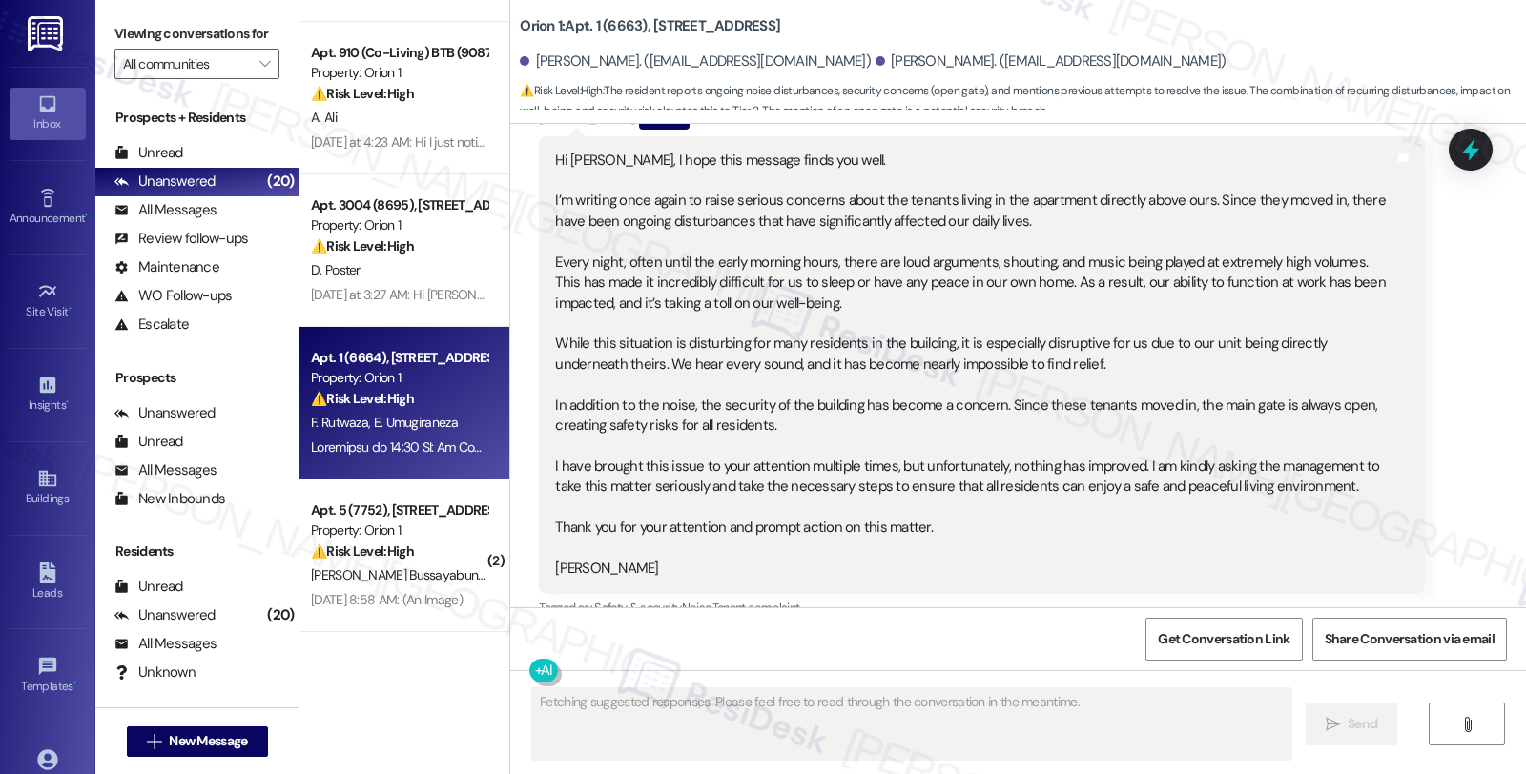
scroll to position [10284, 0]
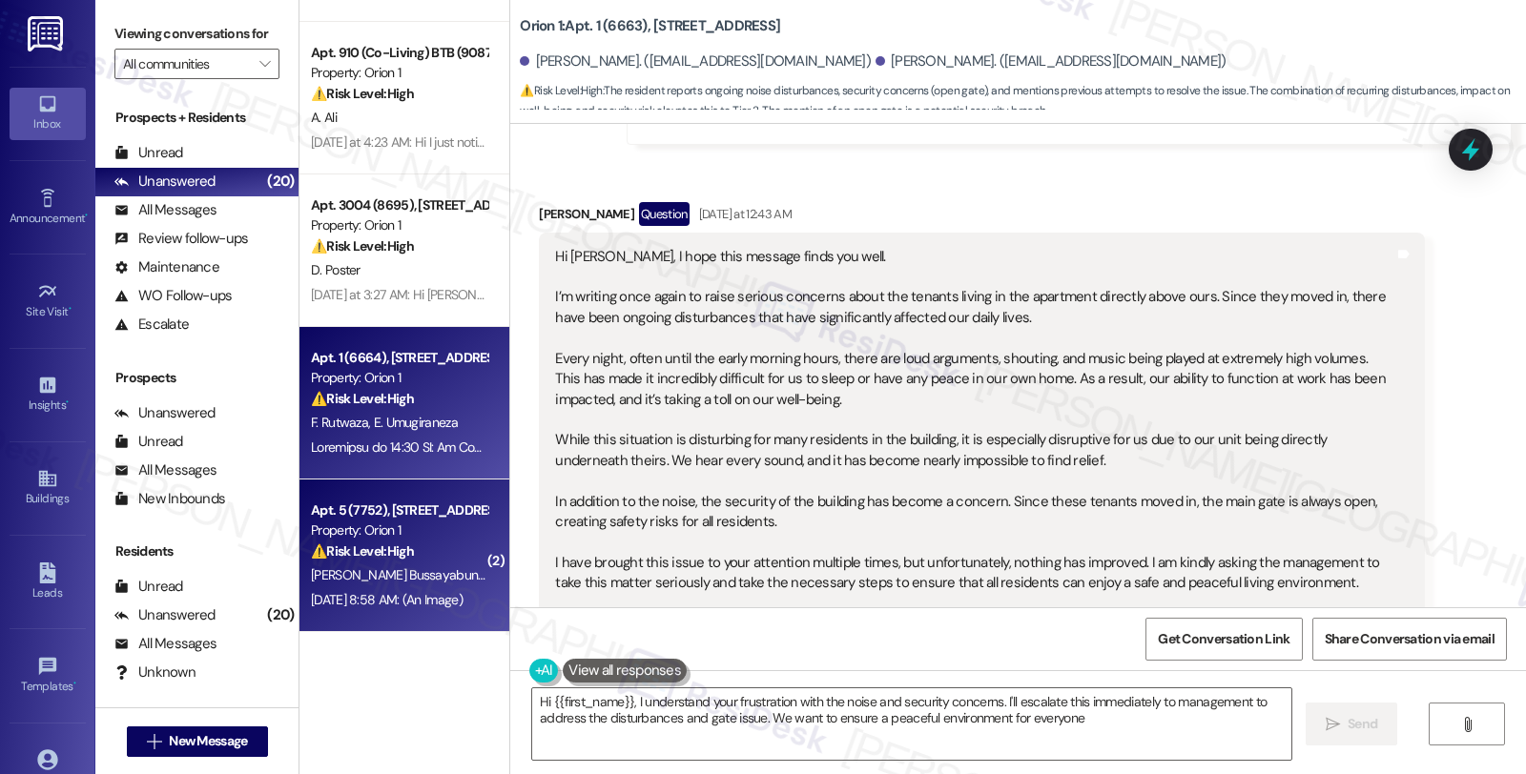
type textarea "Hi {{first_name}}, I understand your frustration with the noise and security co…"
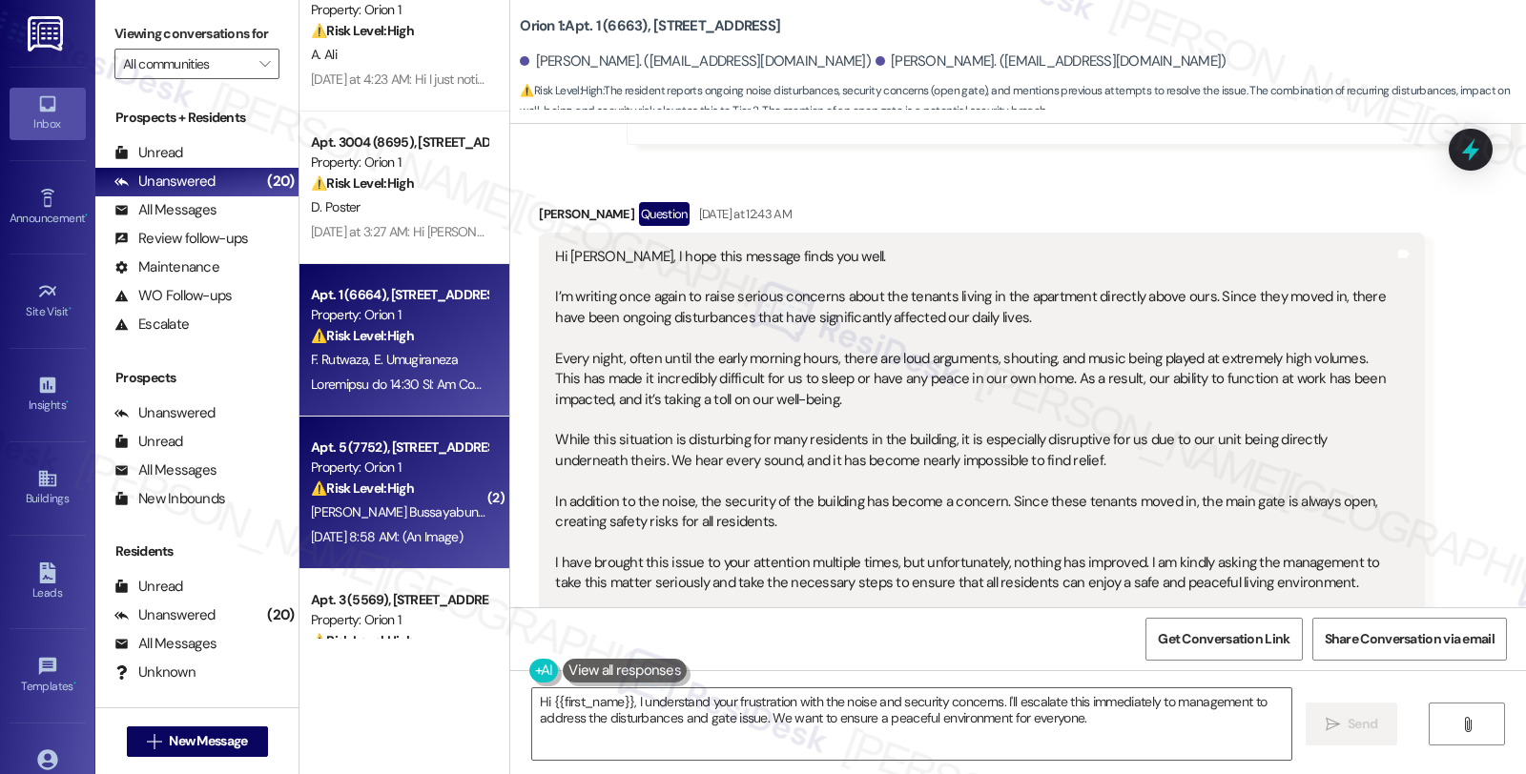
scroll to position [847, 0]
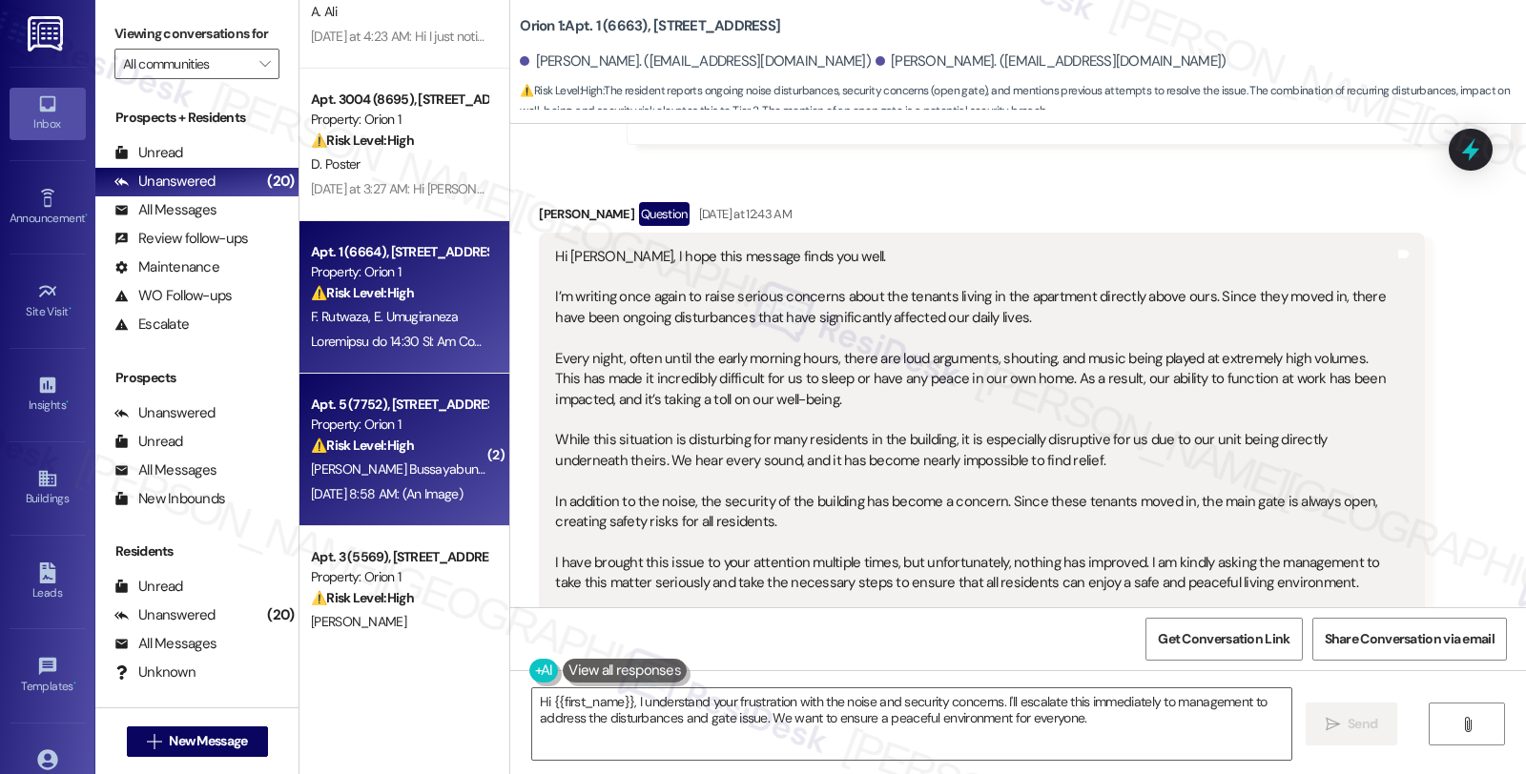
click at [427, 443] on div "⚠️ Risk Level: High The resident is disputing a community fee charge and has pr…" at bounding box center [399, 446] width 176 height 20
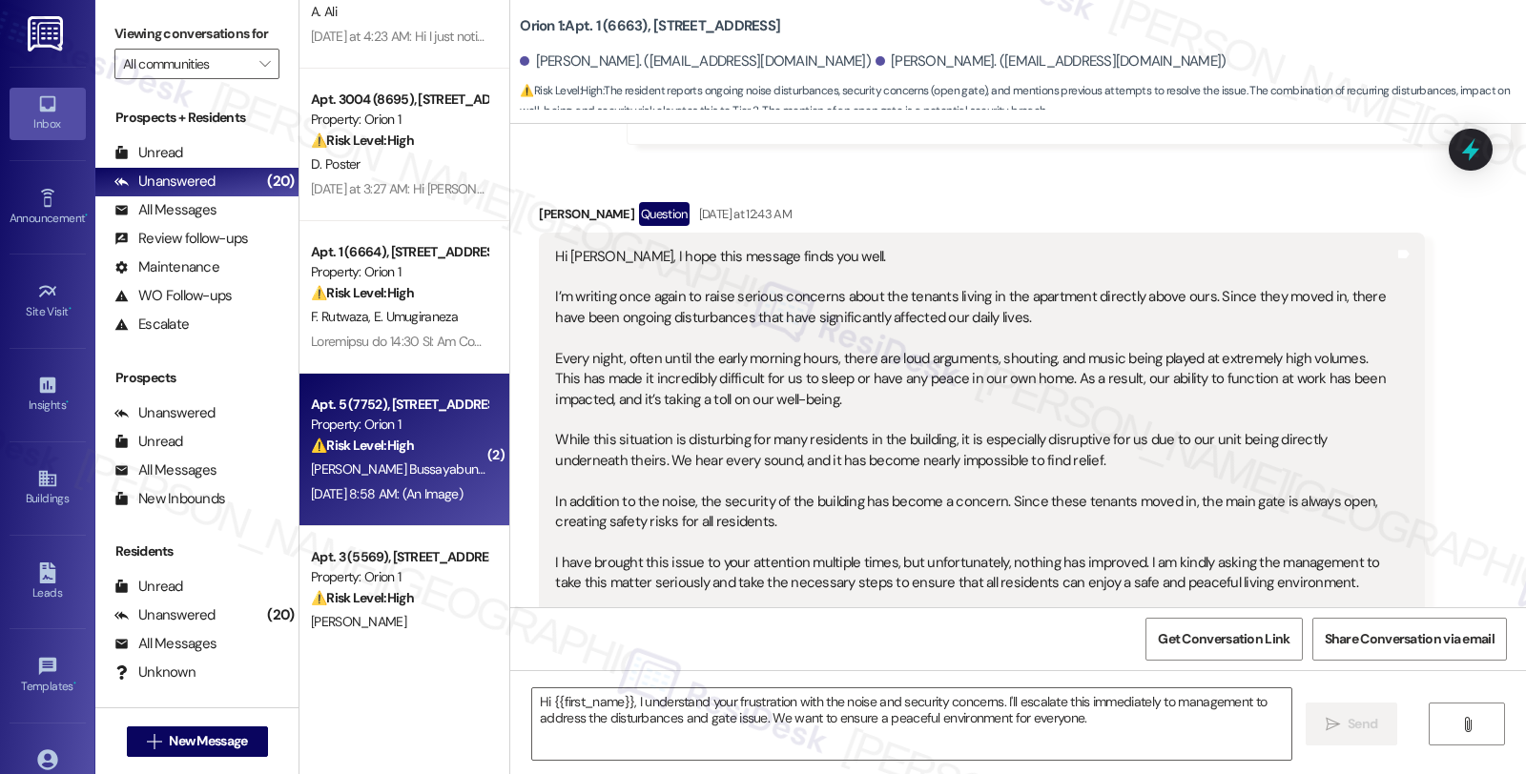
type textarea "Fetching suggested responses. Please feel free to read through the conversation…"
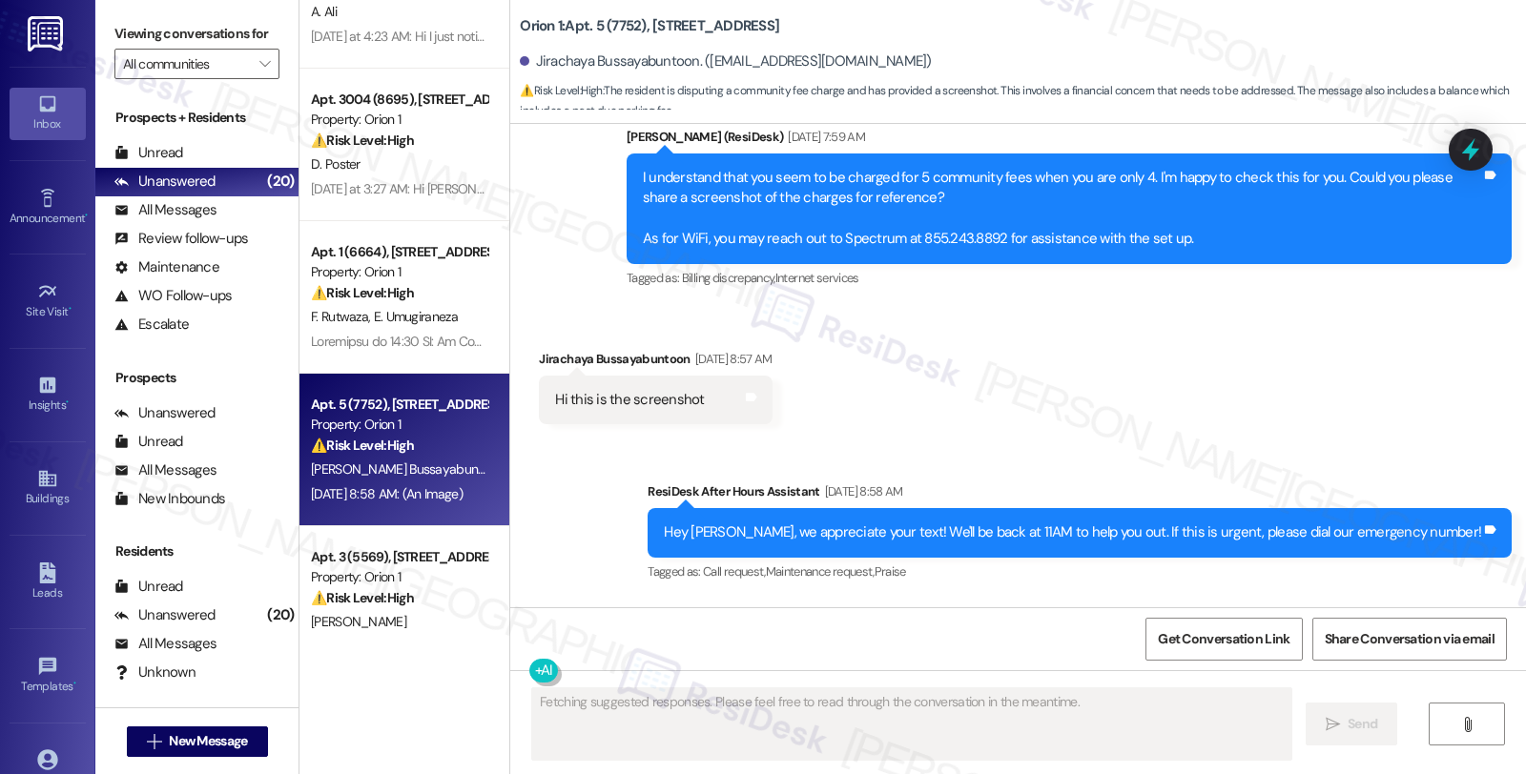
scroll to position [2454, 0]
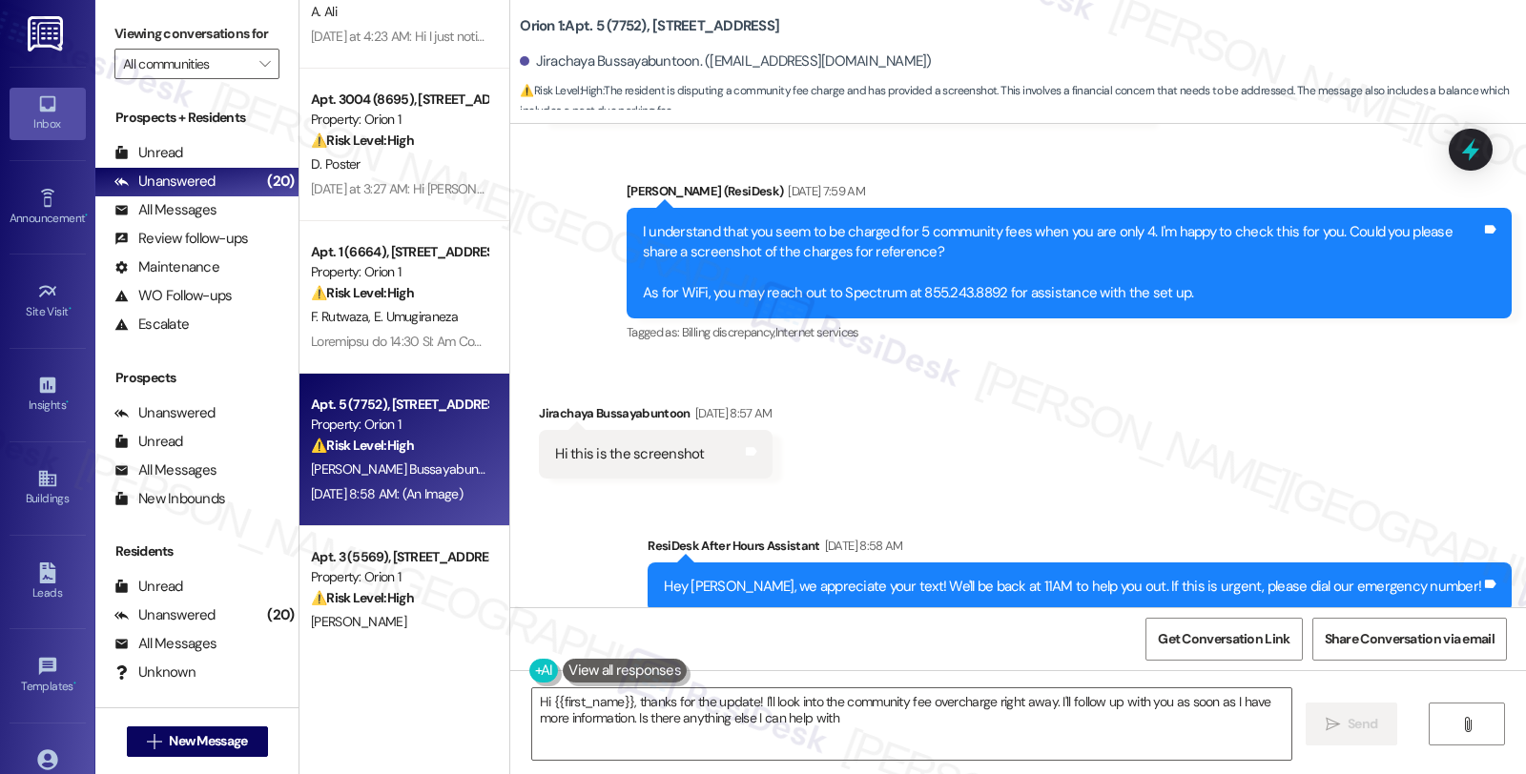
type textarea "Hi {{first_name}}, thanks for the update! I'll look into the community fee over…"
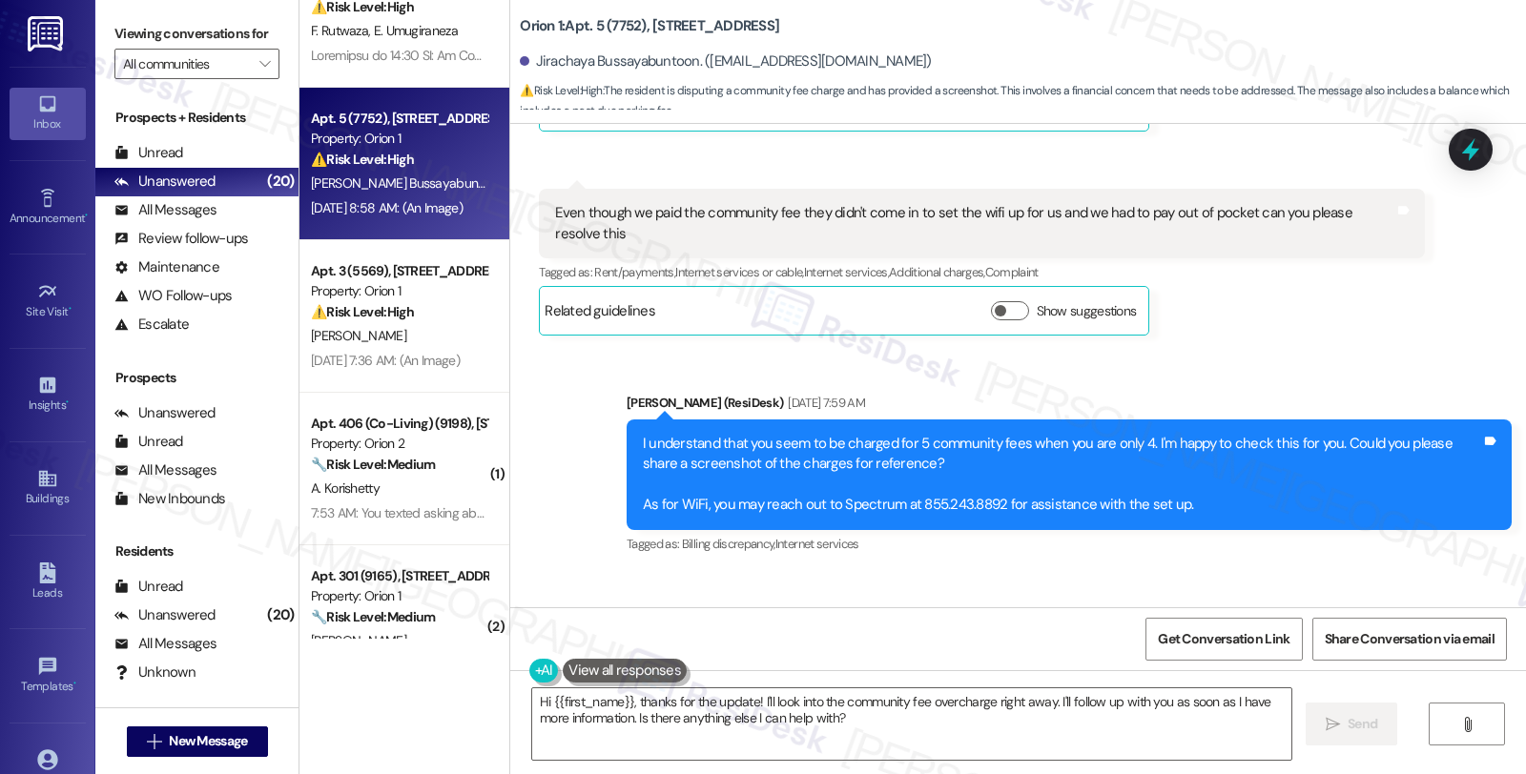
scroll to position [1165, 0]
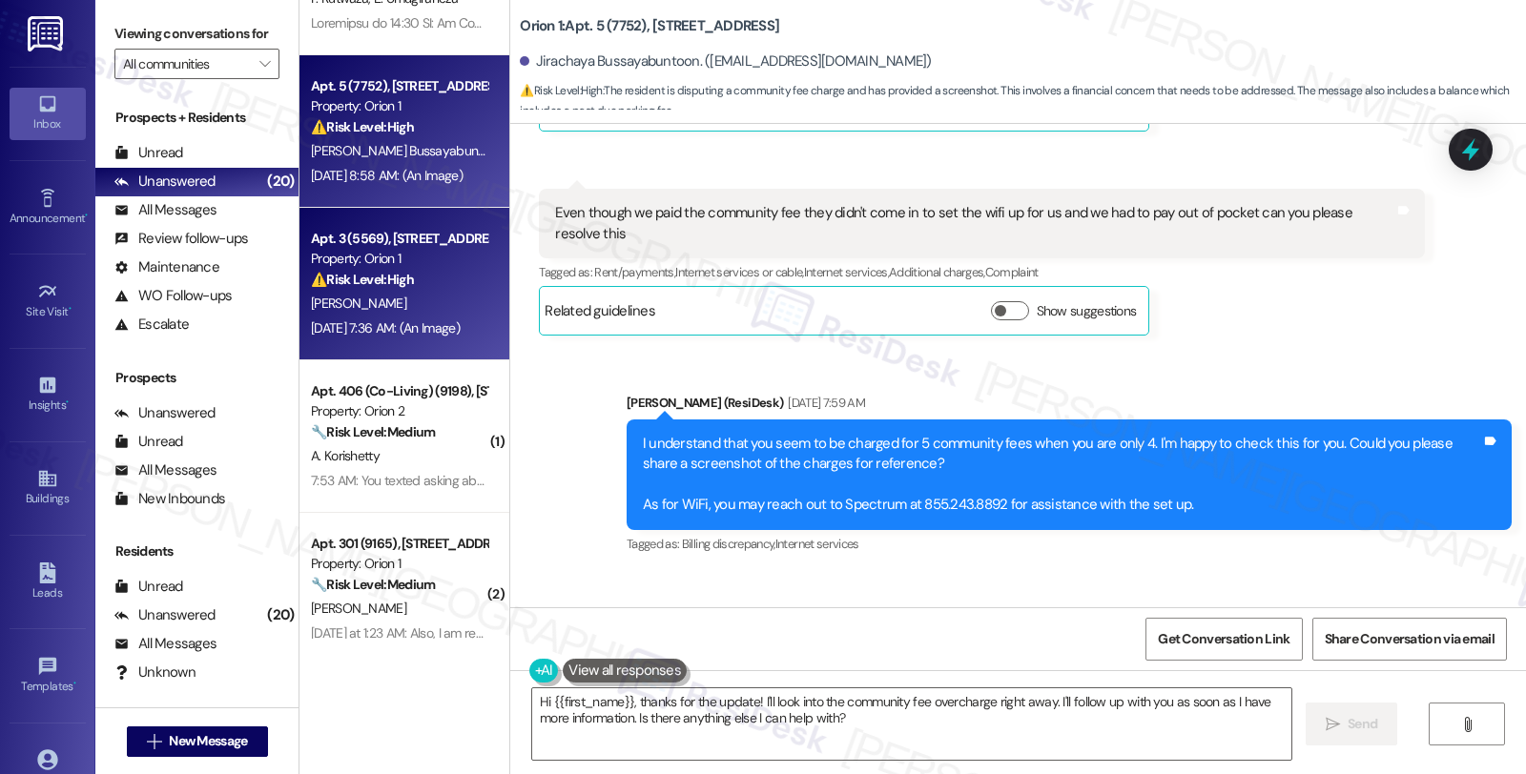
click at [385, 340] on div "Apt. 3 (5569), 1155 W 36th Pl Property: Orion 1 ⚠️ Risk Level: High The residen…" at bounding box center [404, 284] width 210 height 153
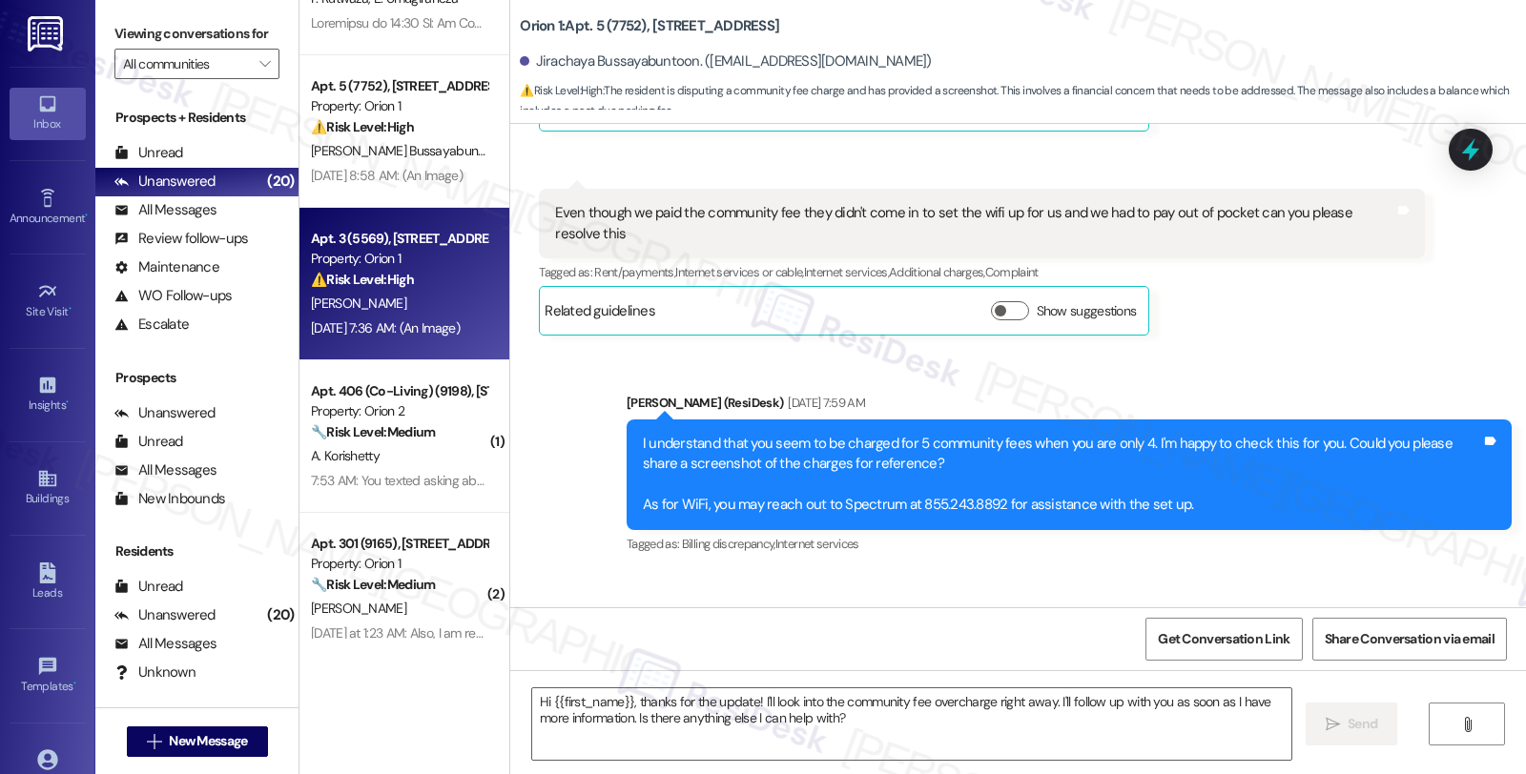
type textarea "Fetching suggested responses. Please feel free to read through the conversation…"
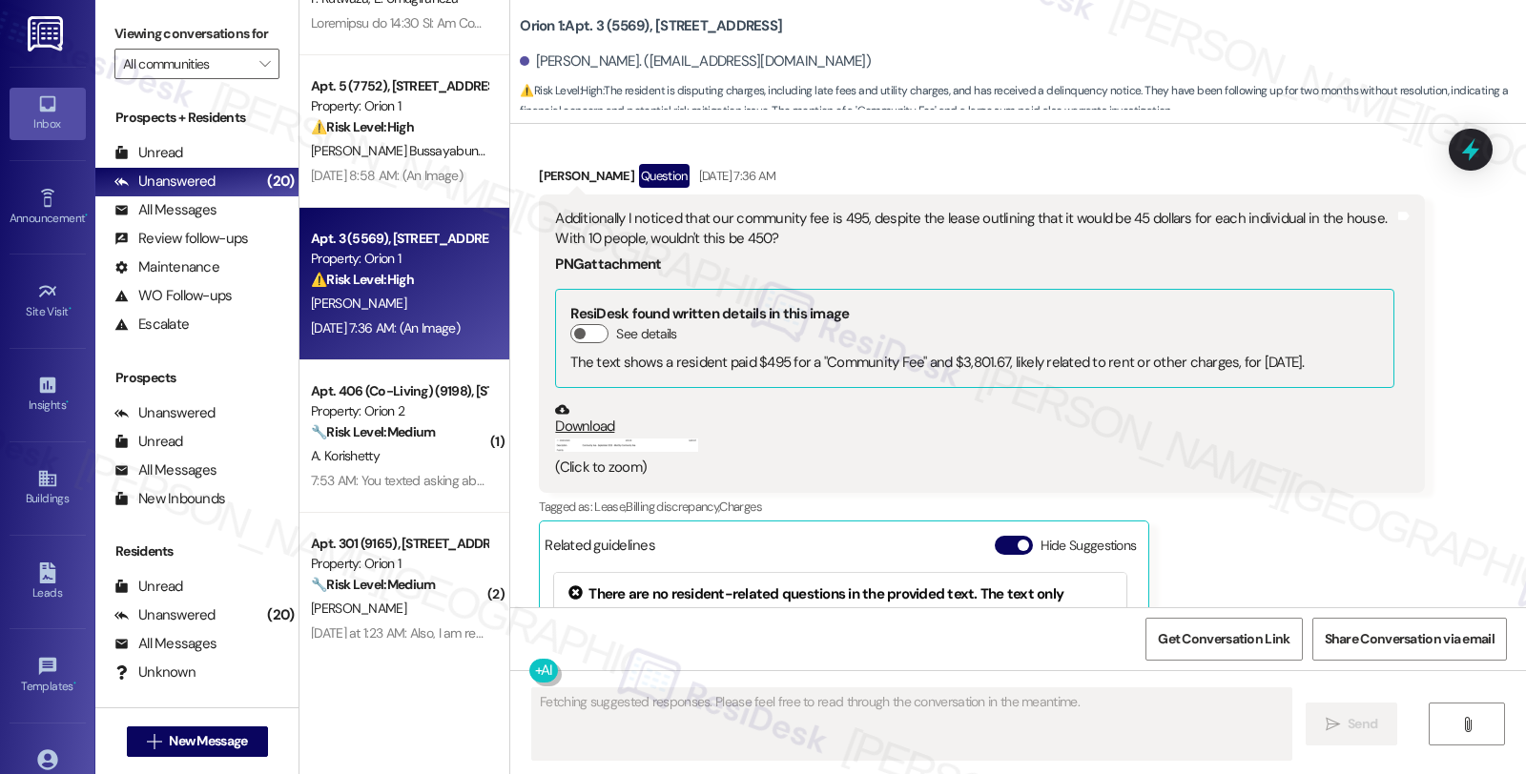
scroll to position [6448, 0]
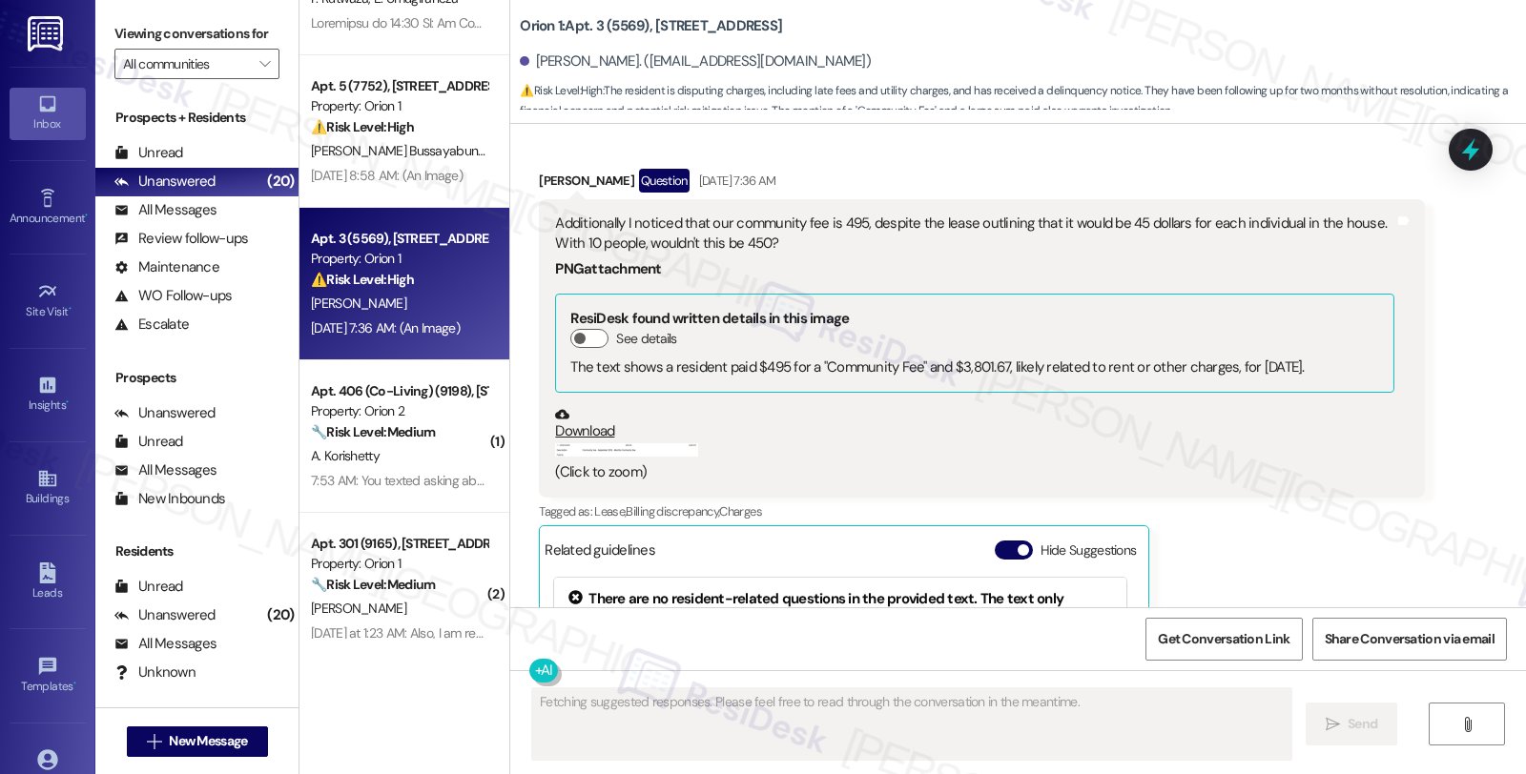
click at [618, 443] on button "Zoom image" at bounding box center [626, 449] width 143 height 13
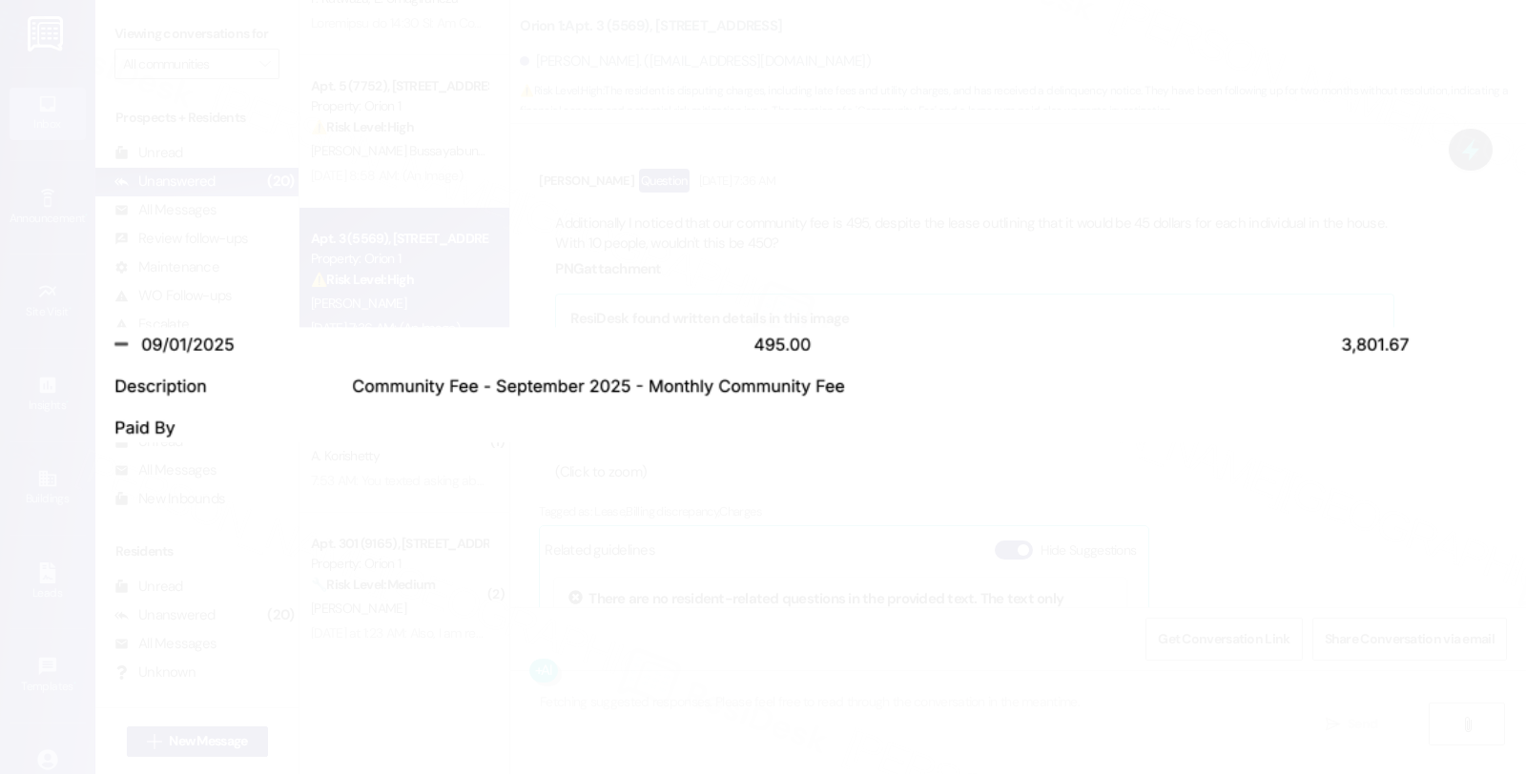
click at [957, 498] on button "Unzoom image" at bounding box center [763, 387] width 1526 height 774
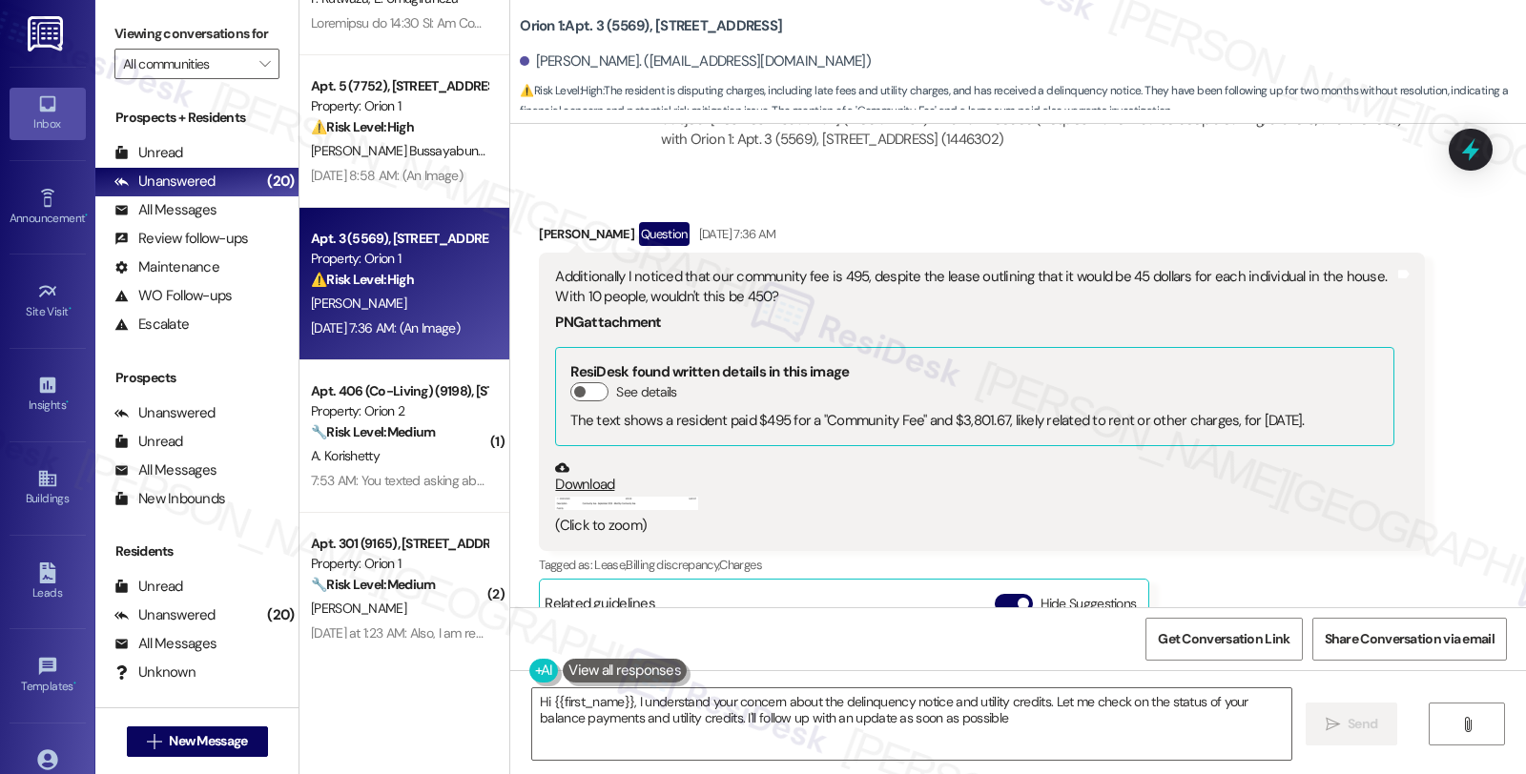
type textarea "Hi {{first_name}}, I understand your concern about the delinquency notice and u…"
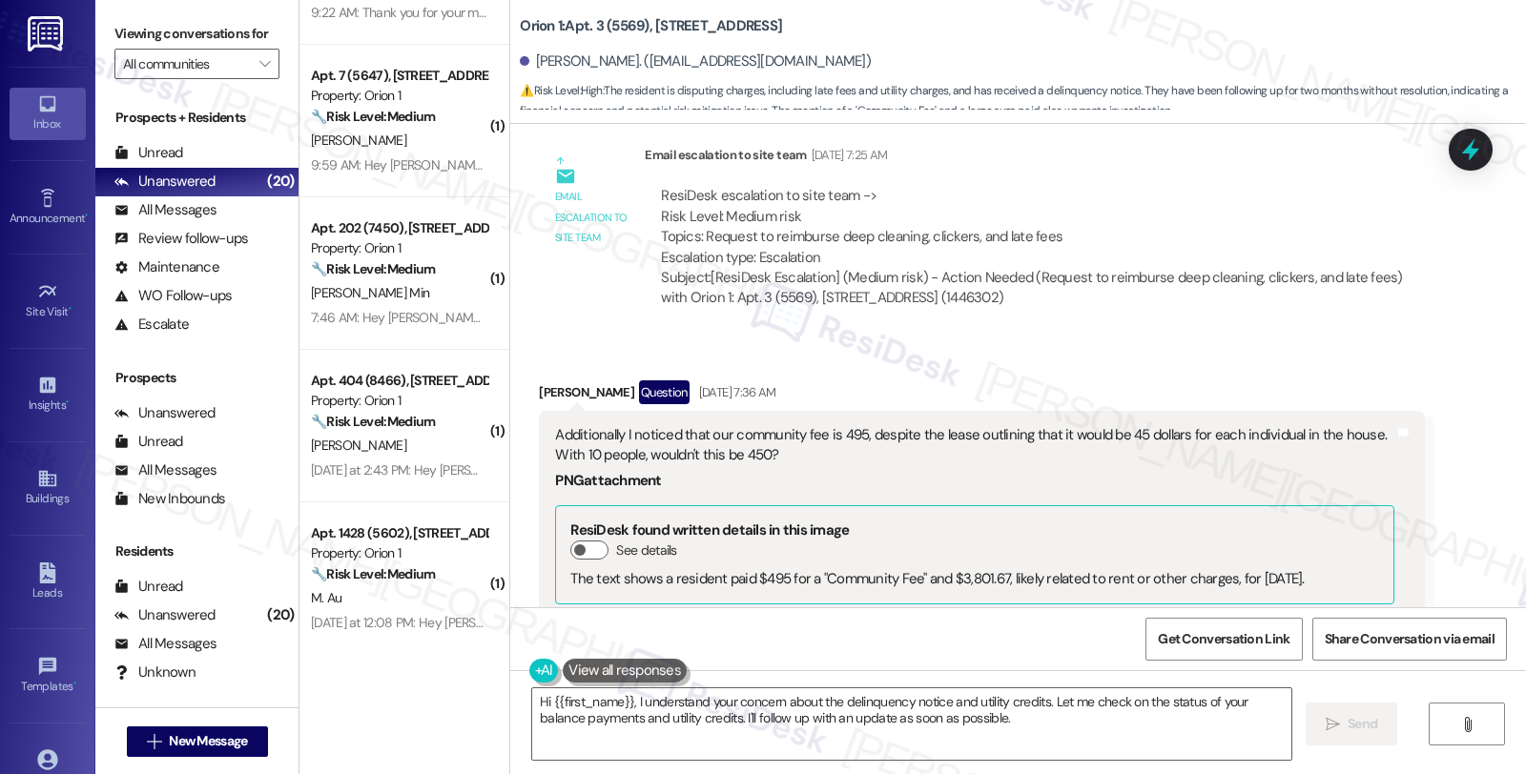
scroll to position [2565, 0]
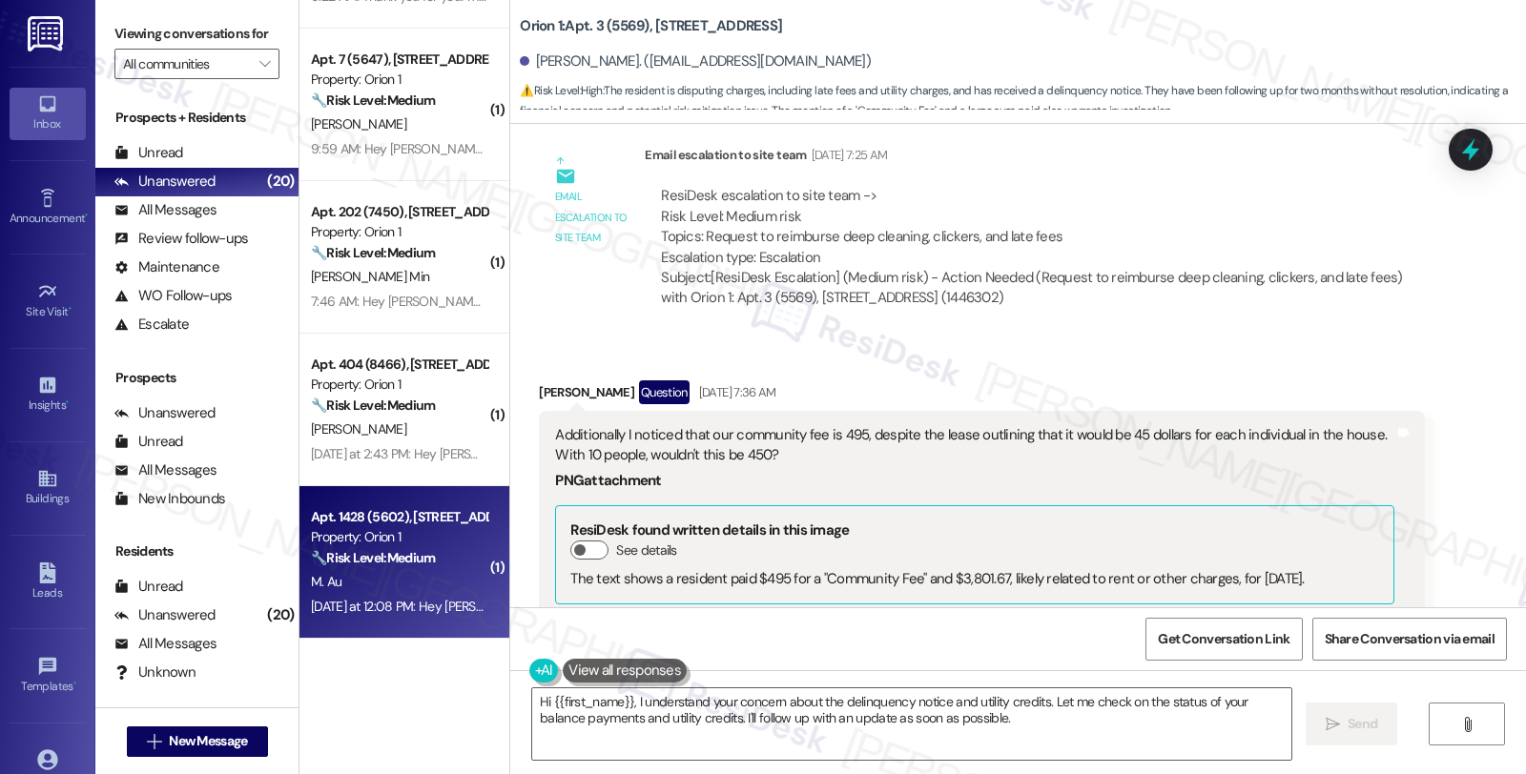
click at [417, 582] on div "M. Au" at bounding box center [399, 582] width 180 height 24
type textarea "Fetching suggested responses. Please feel free to read through the conversation…"
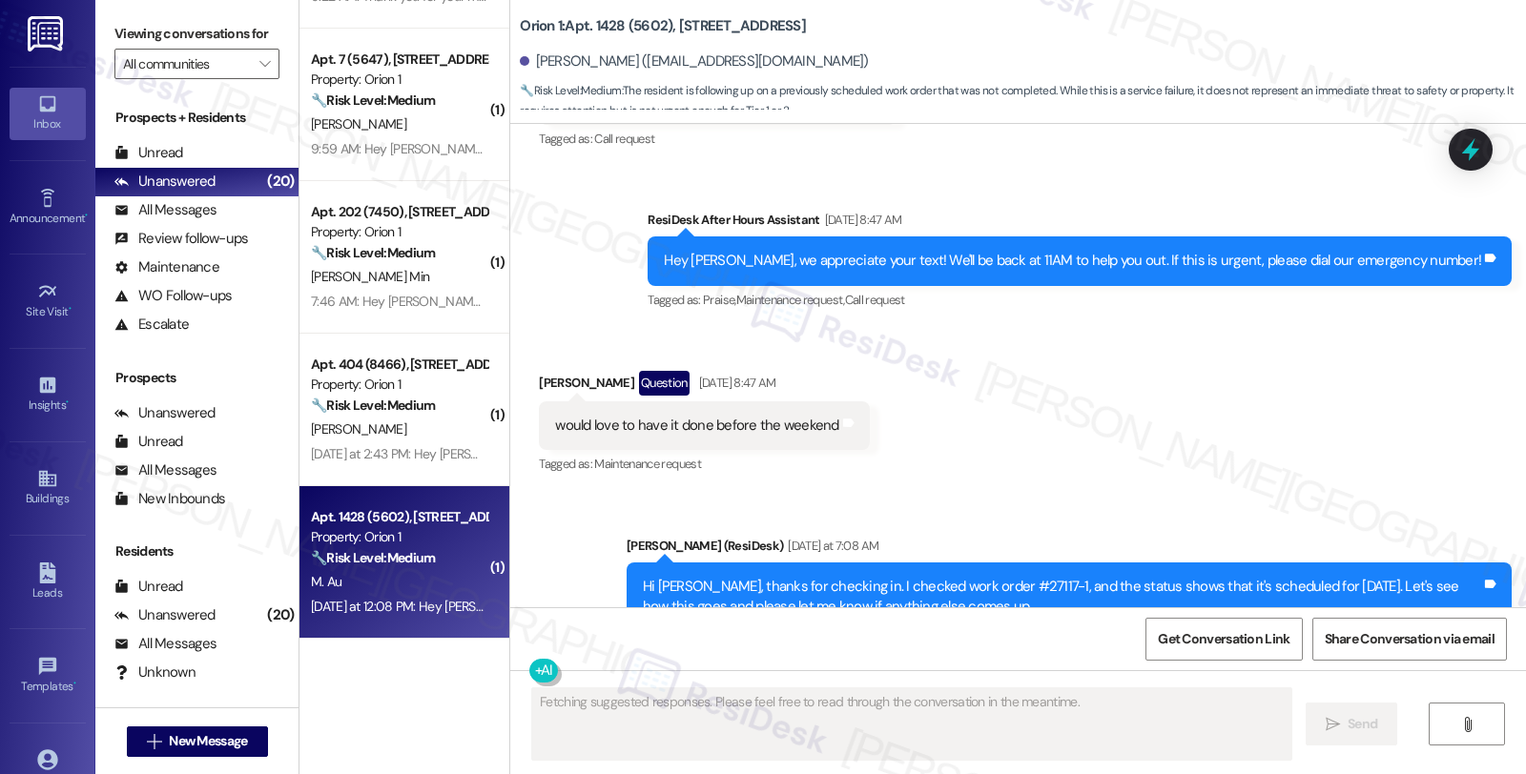
scroll to position [6174, 0]
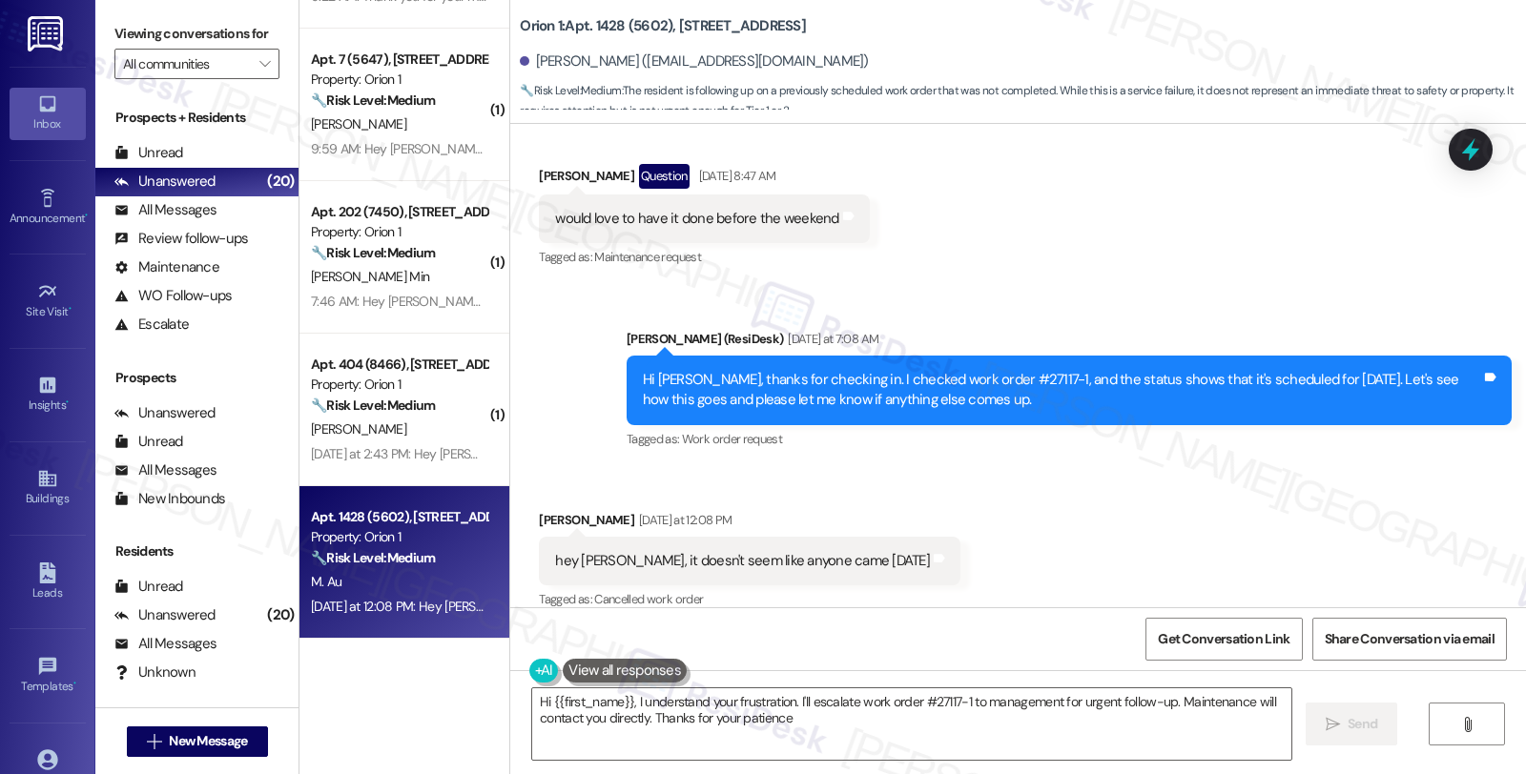
type textarea "Hi {{first_name}}, I understand your frustration. I'll escalate work order #271…"
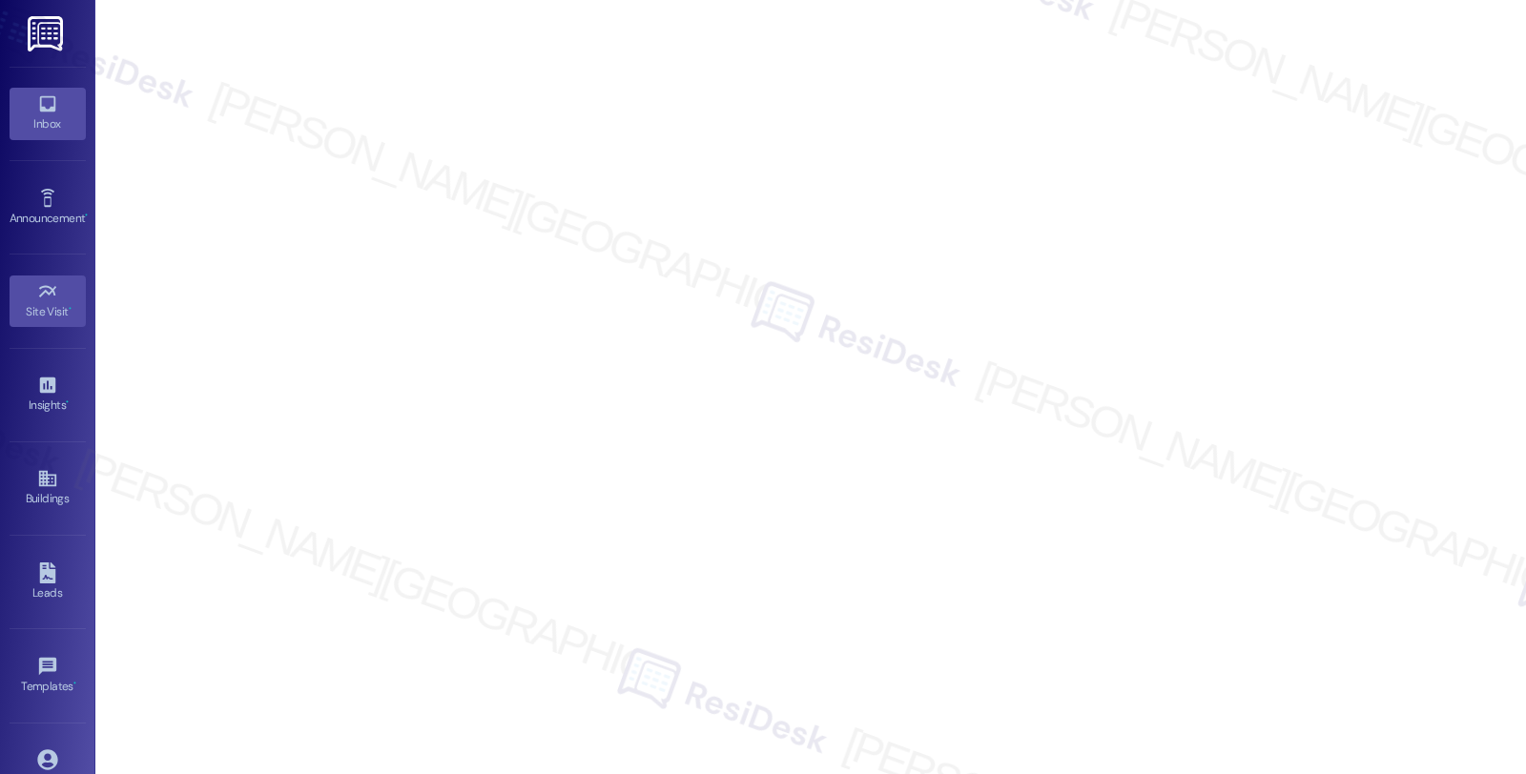
click at [44, 118] on div "Inbox" at bounding box center [47, 123] width 95 height 19
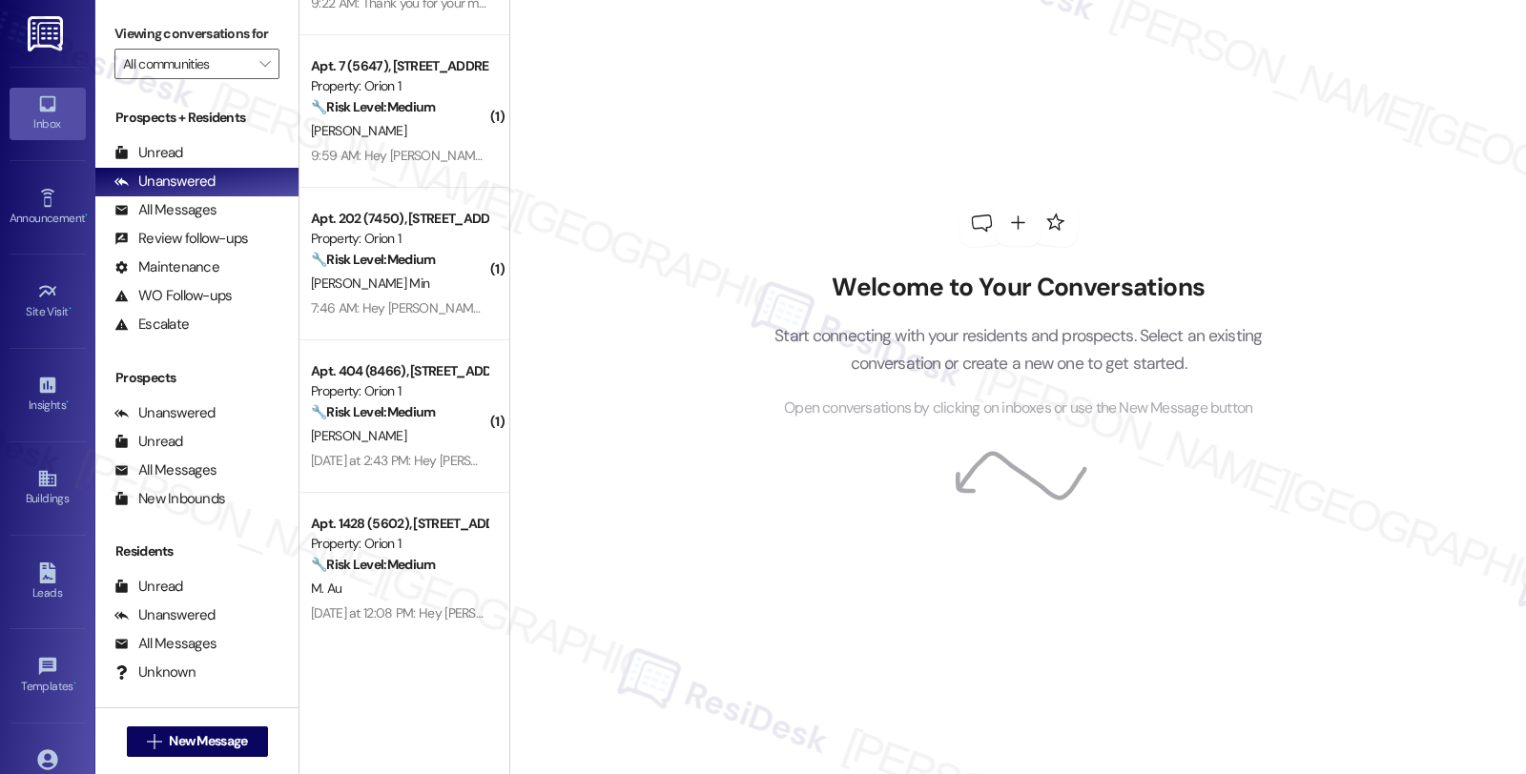
scroll to position [2565, 0]
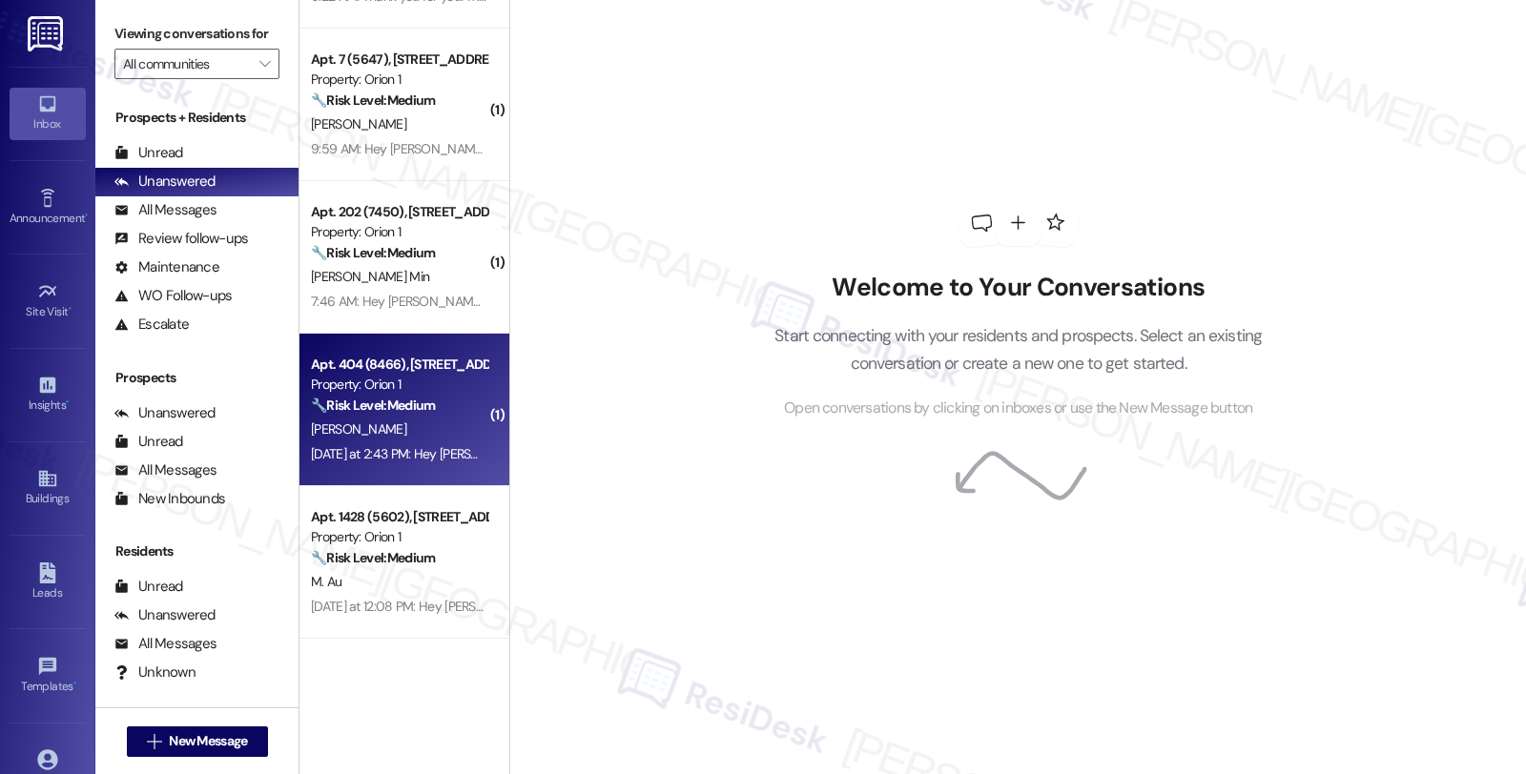
click at [450, 436] on div "A. Bhatt" at bounding box center [399, 430] width 180 height 24
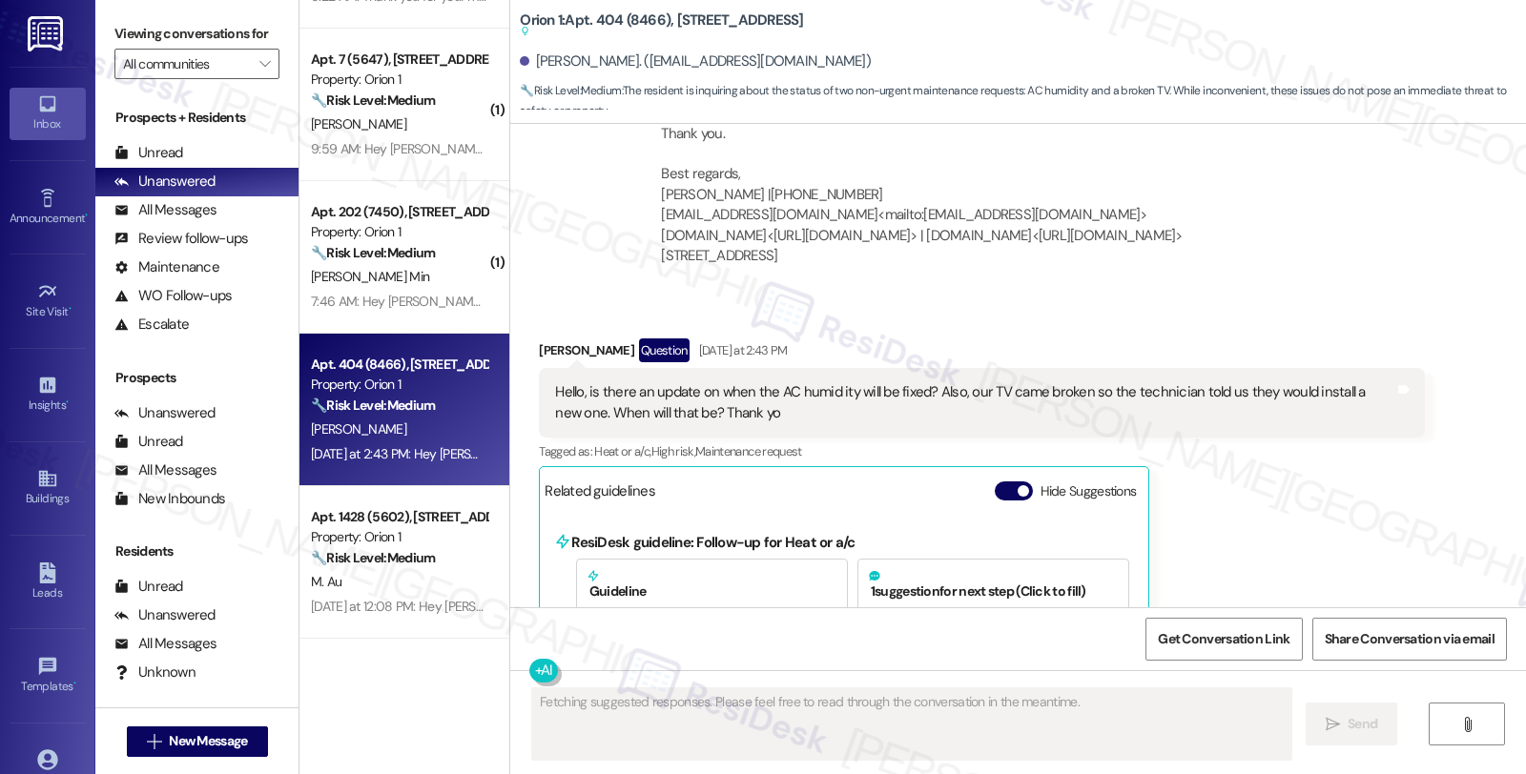
scroll to position [3792, 0]
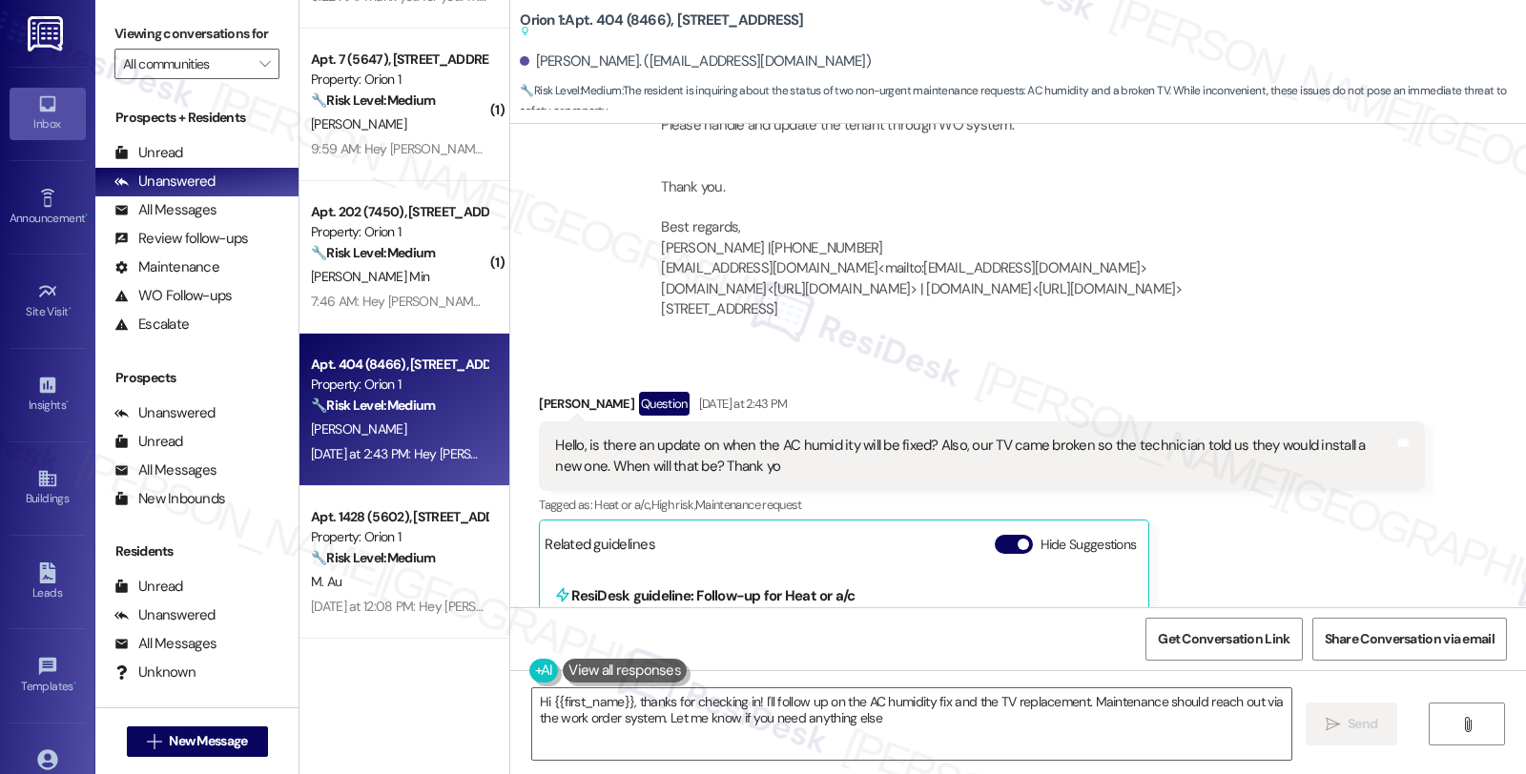
type textarea "Hi {{first_name}}, thanks for checking in! I'll follow up on the AC humidity fi…"
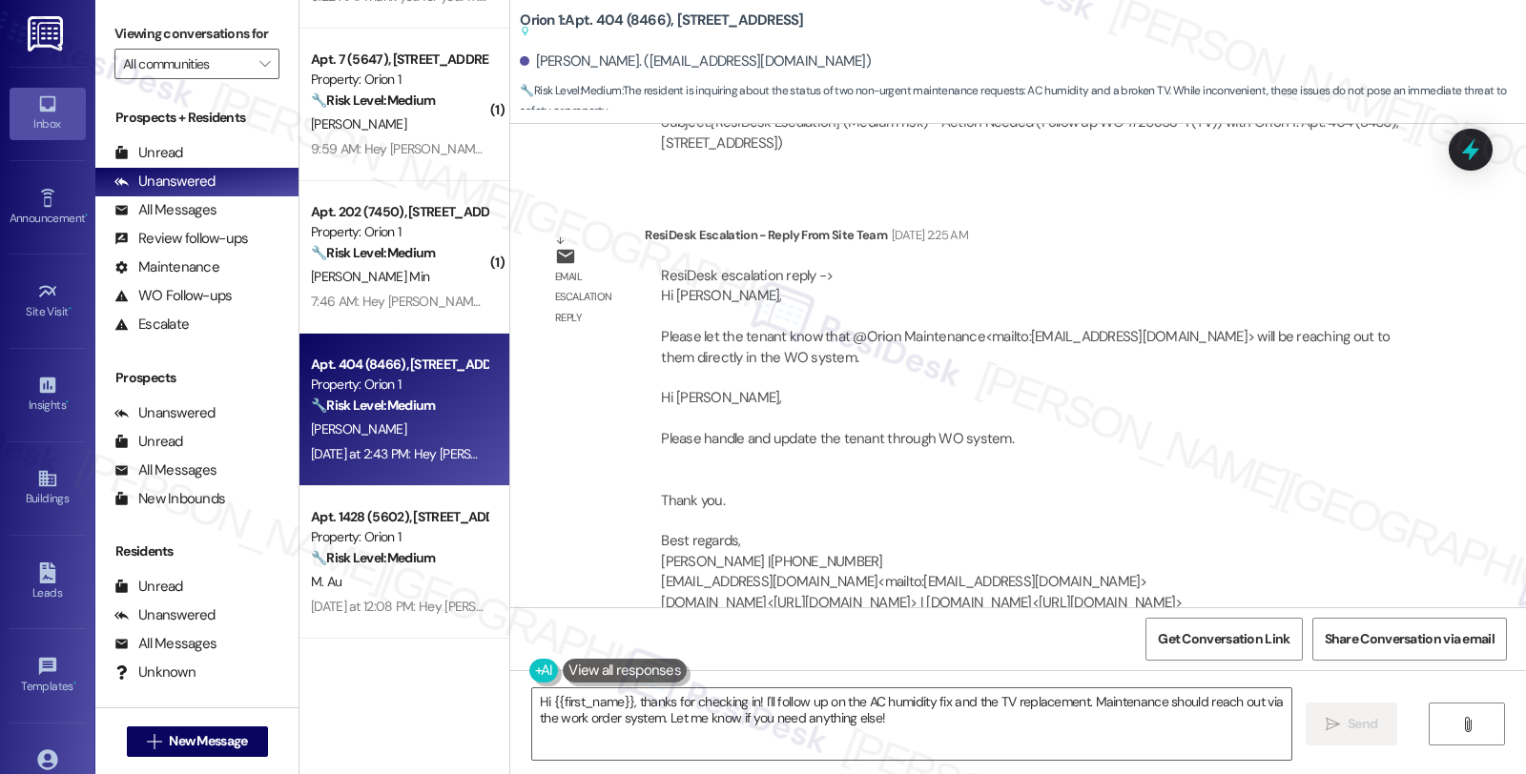
scroll to position [3475, 0]
click at [1243, 418] on div "ResiDesk escalation reply -> Hi [PERSON_NAME], Please let the tenant know that …" at bounding box center [1034, 454] width 750 height 368
